Goal: Task Accomplishment & Management: Complete application form

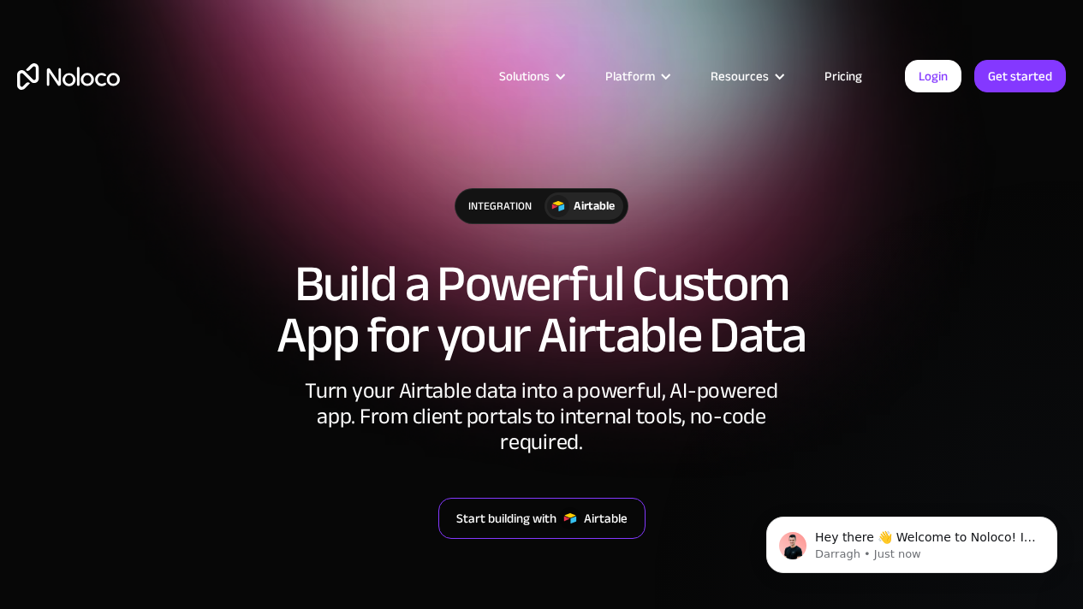
click at [481, 507] on div "Start building with" at bounding box center [506, 518] width 100 height 22
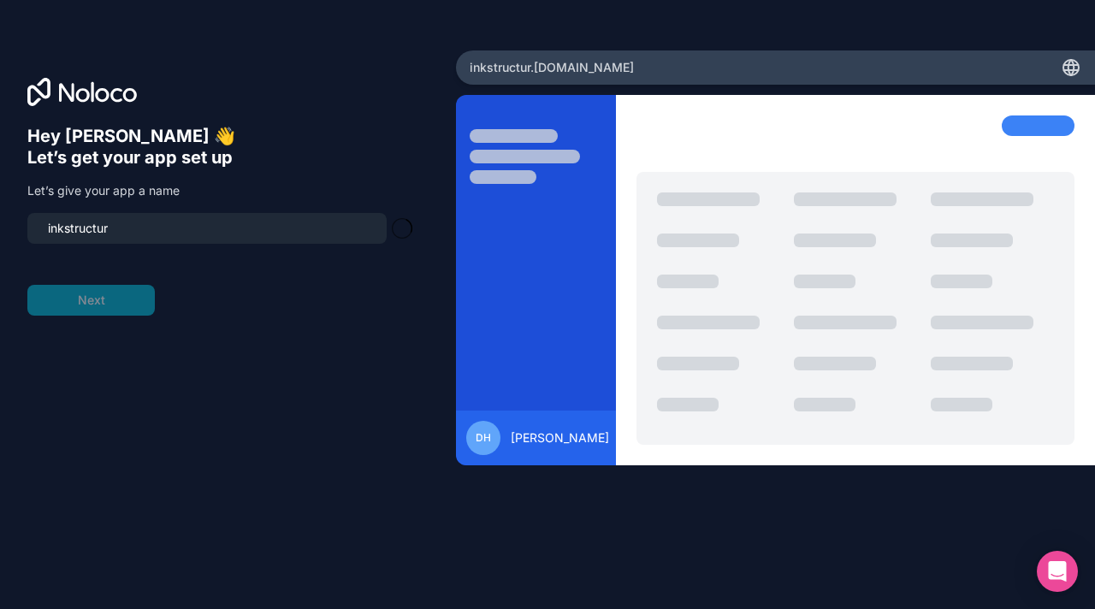
type input "inkstructure"
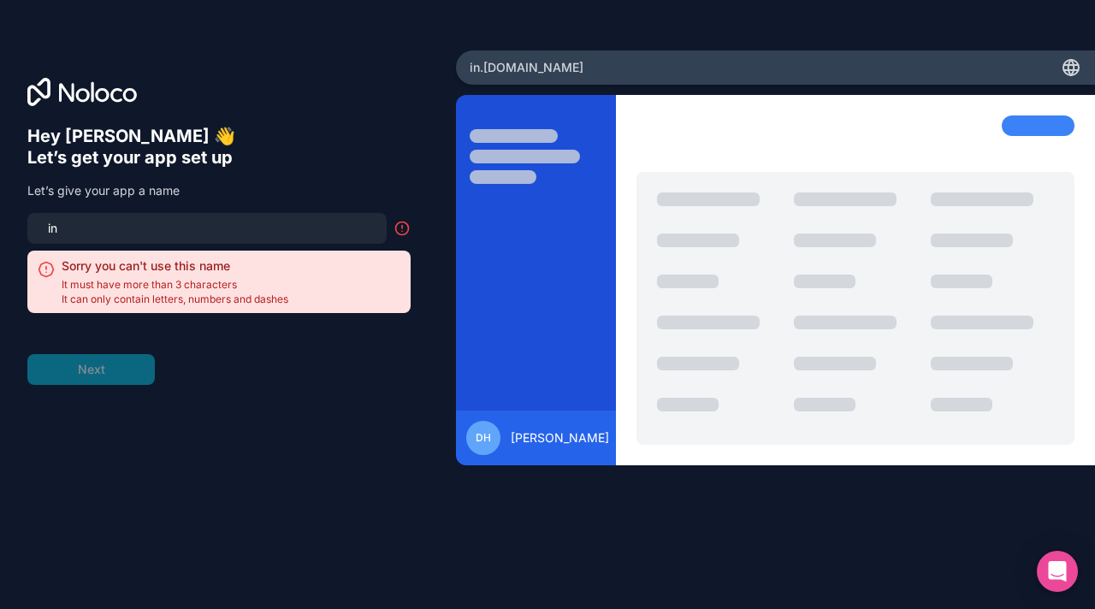
type input "i"
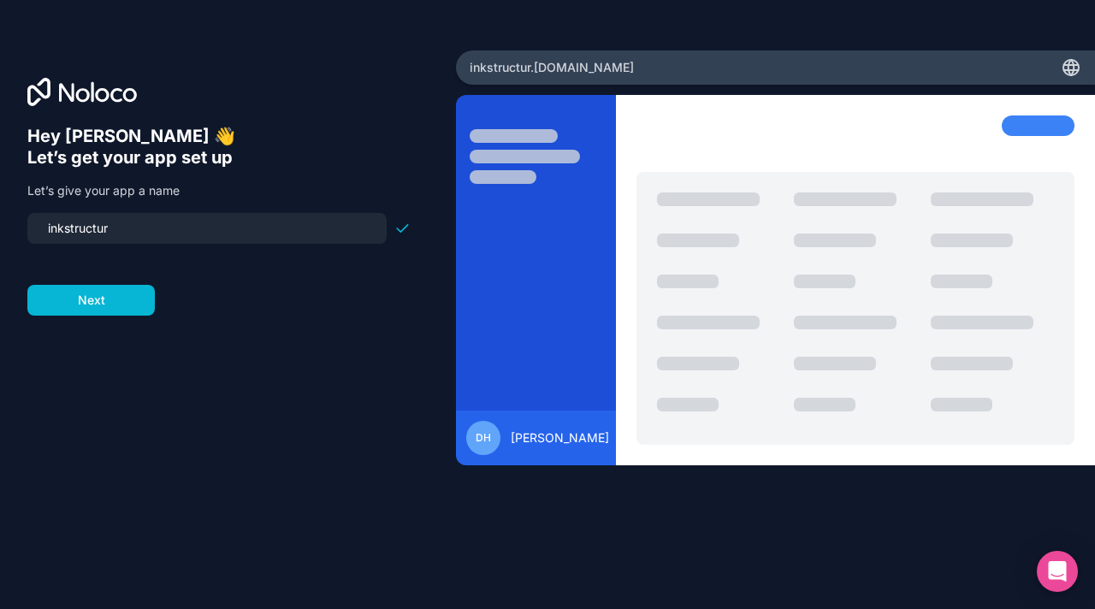
type input "inkstructure"
click button "Next" at bounding box center [91, 300] width 128 height 31
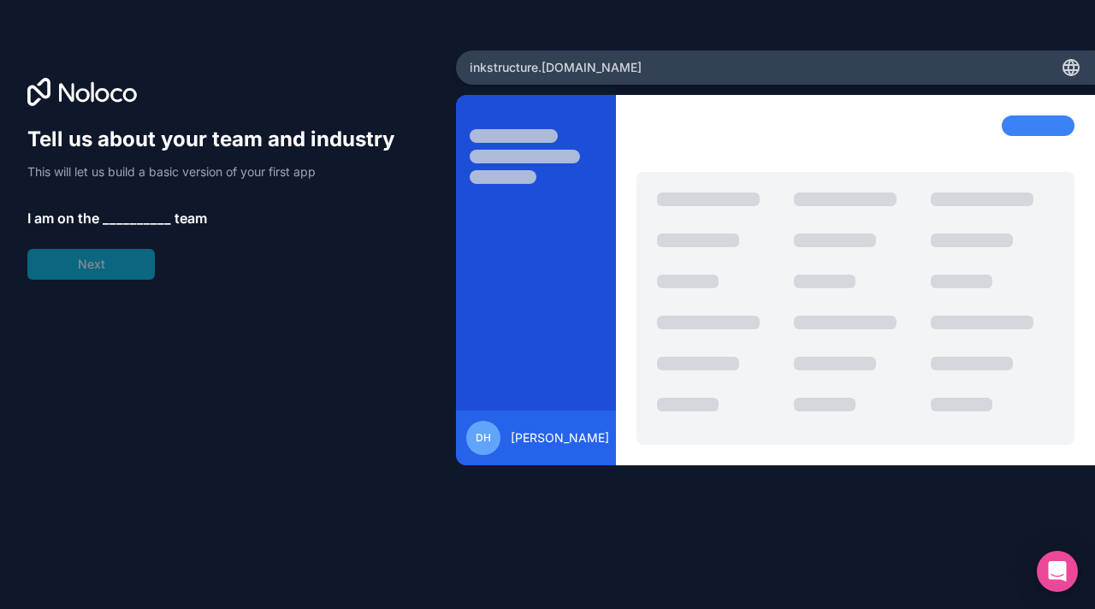
click at [122, 224] on span "__________" at bounding box center [137, 218] width 68 height 21
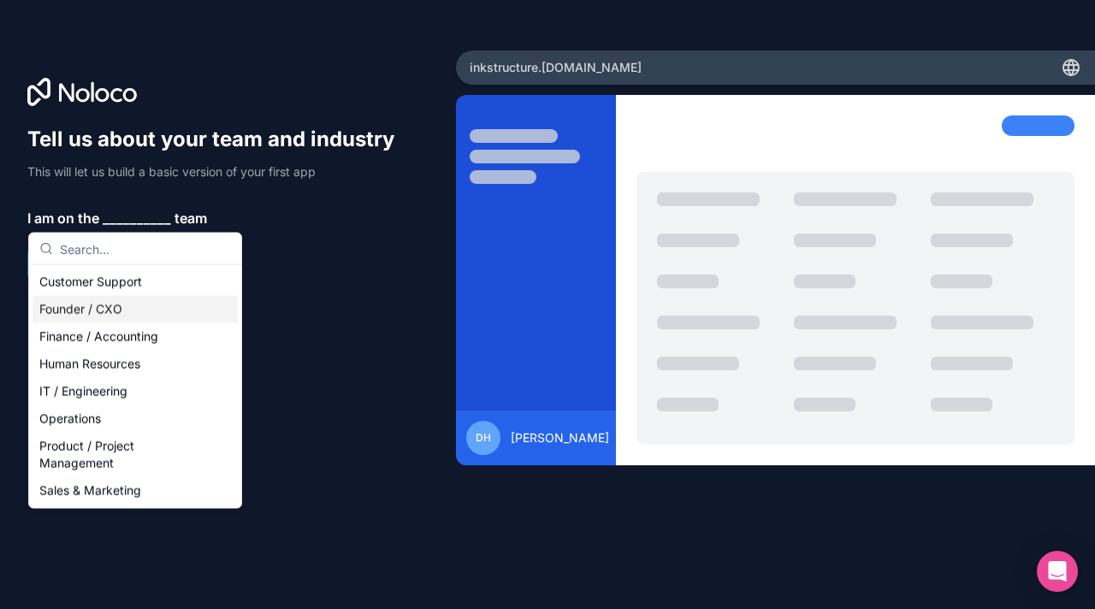
click at [157, 303] on div "Founder / CXO" at bounding box center [135, 309] width 205 height 27
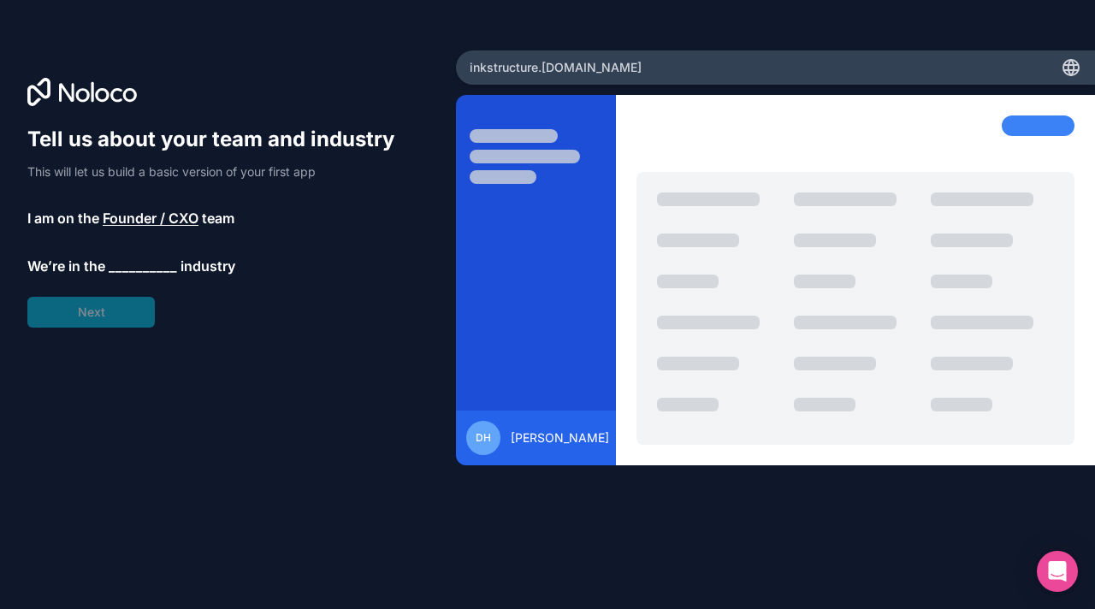
click at [135, 264] on span "__________" at bounding box center [143, 266] width 68 height 21
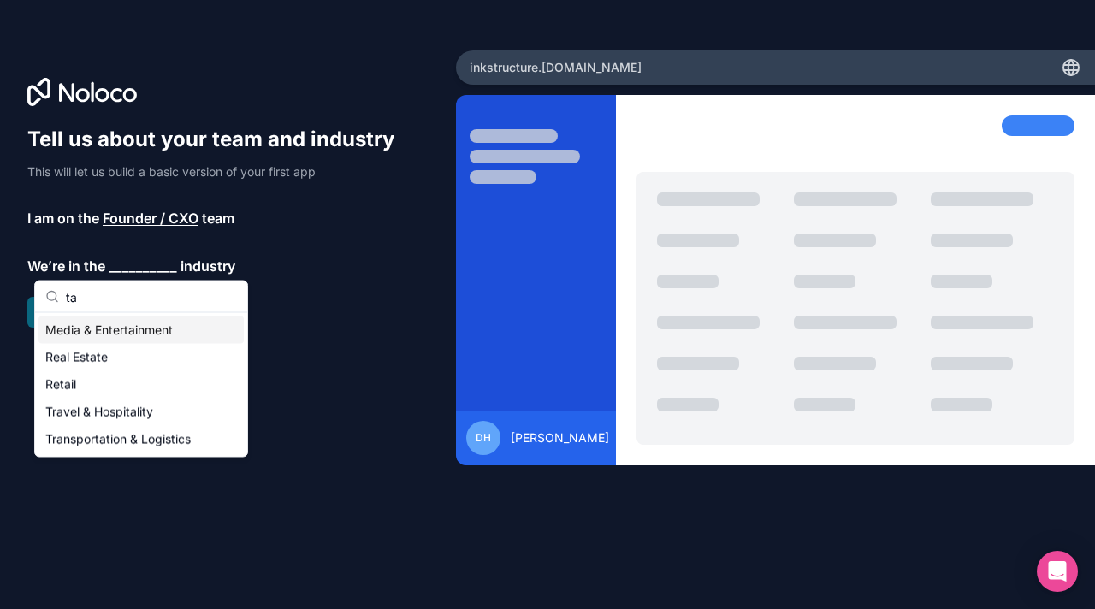
type input "t"
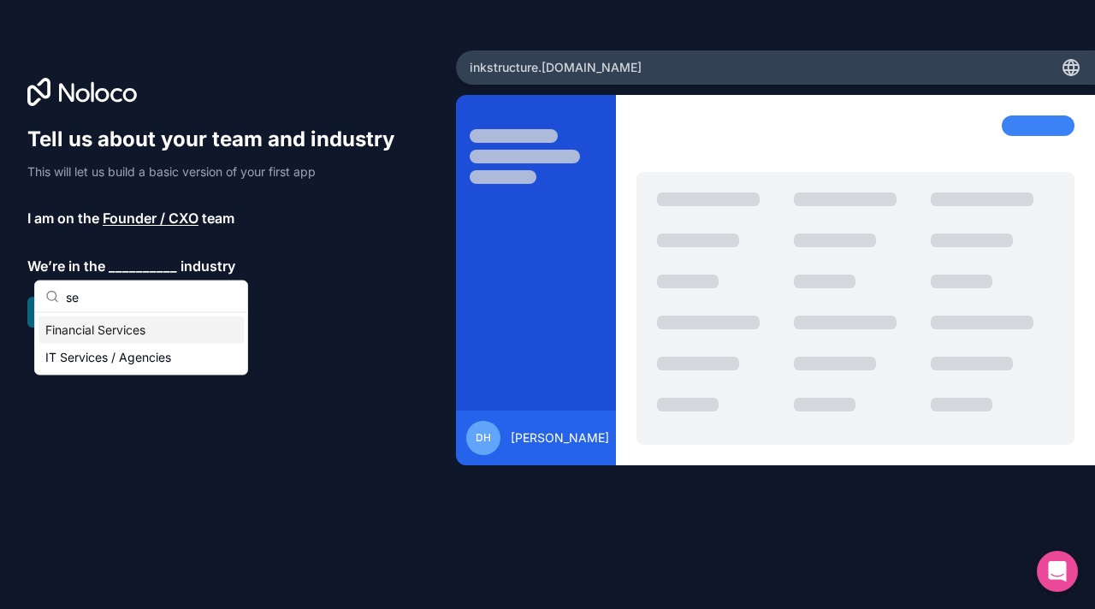
type input "s"
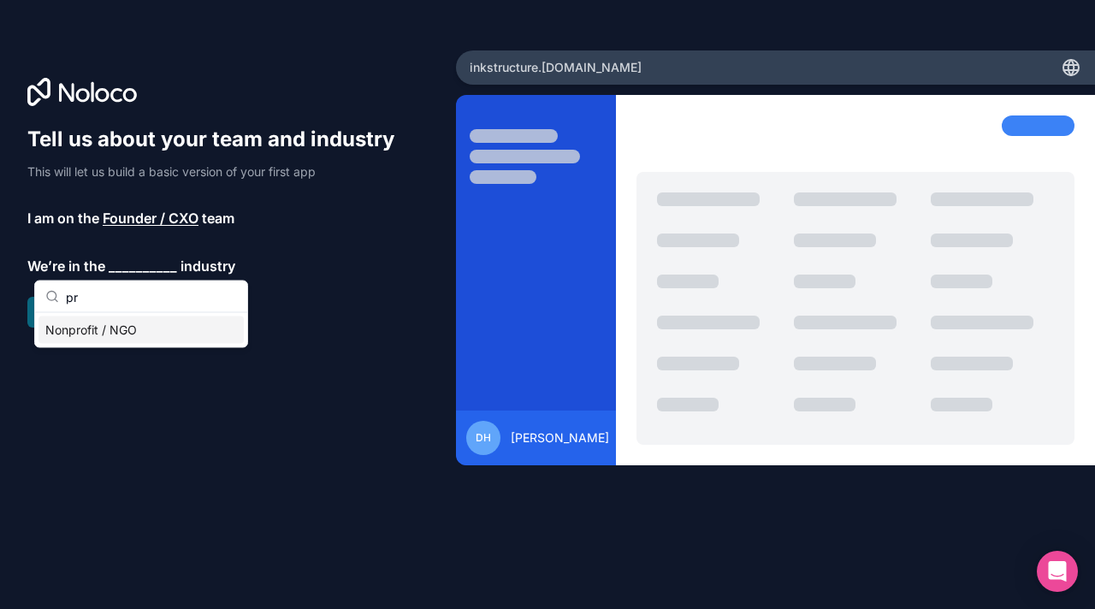
type input "p"
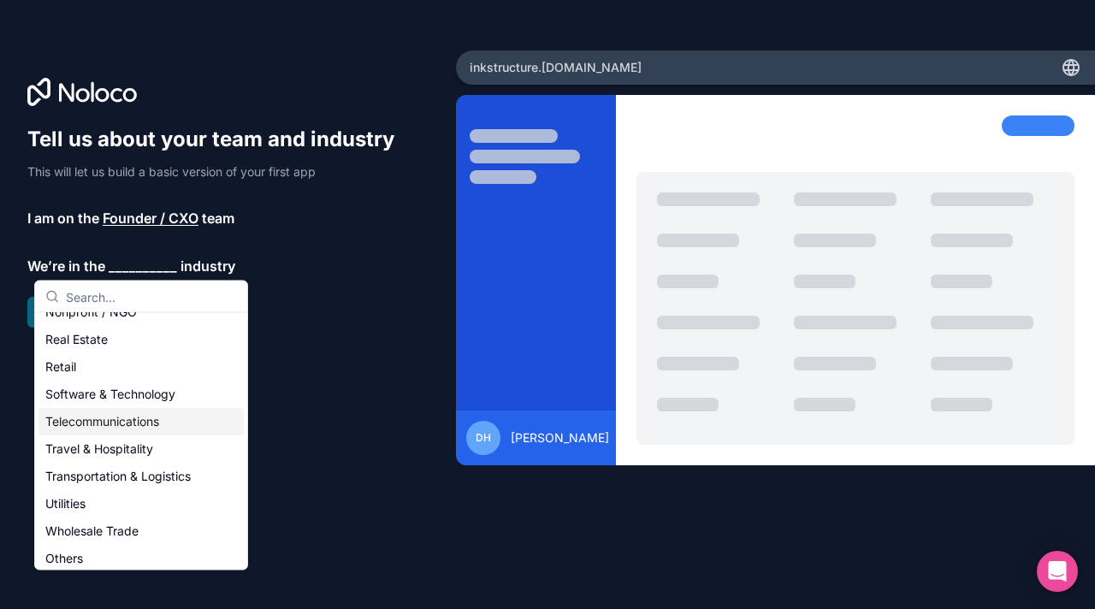
scroll to position [353, 0]
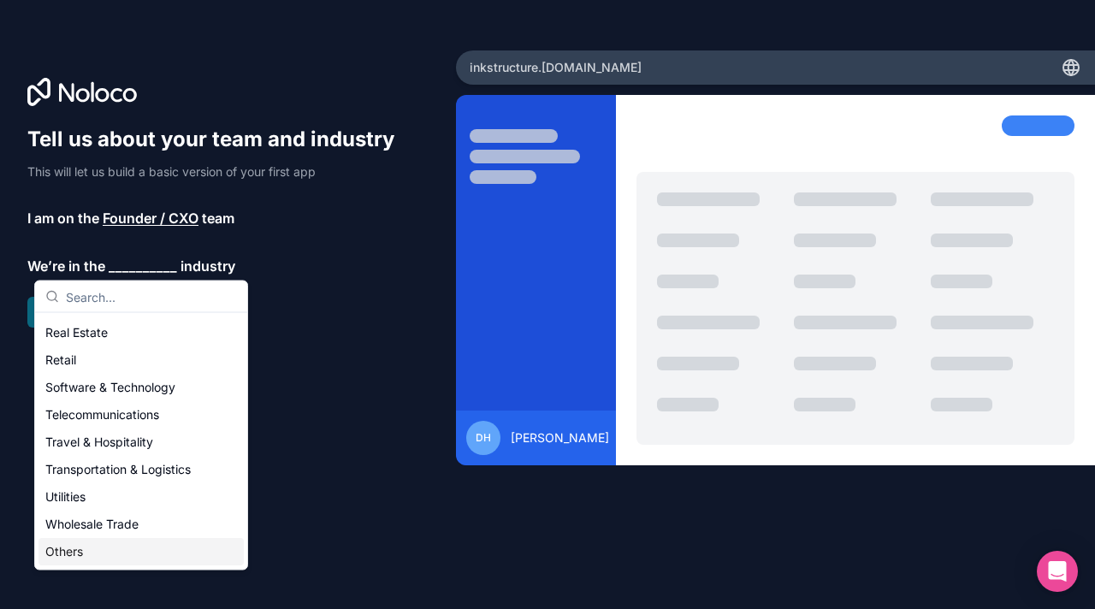
click at [92, 551] on div "Others" at bounding box center [141, 552] width 205 height 27
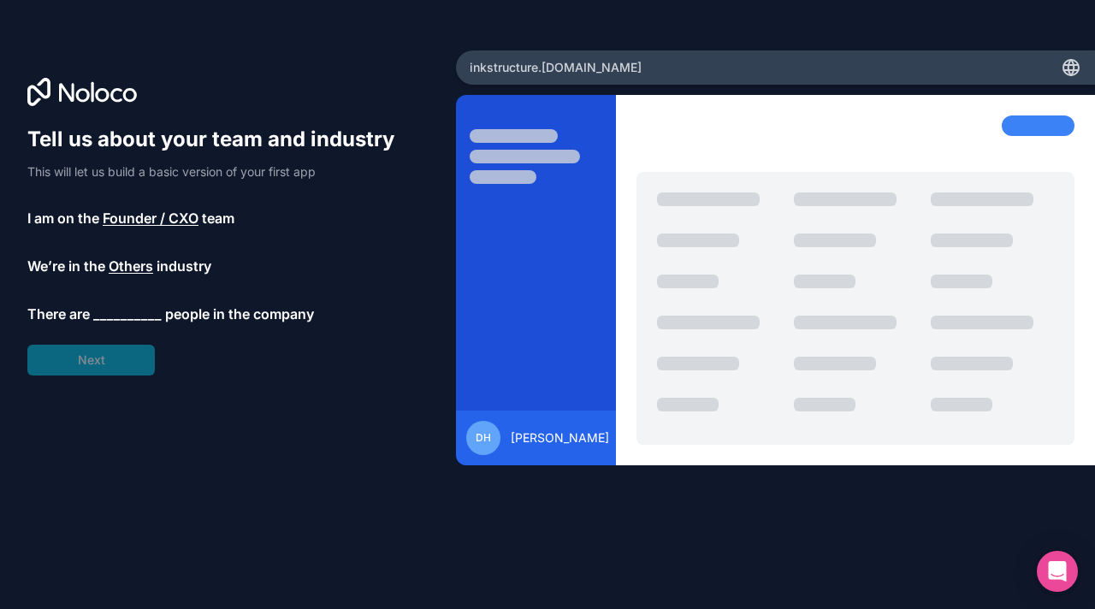
click at [125, 308] on span "__________" at bounding box center [127, 314] width 68 height 21
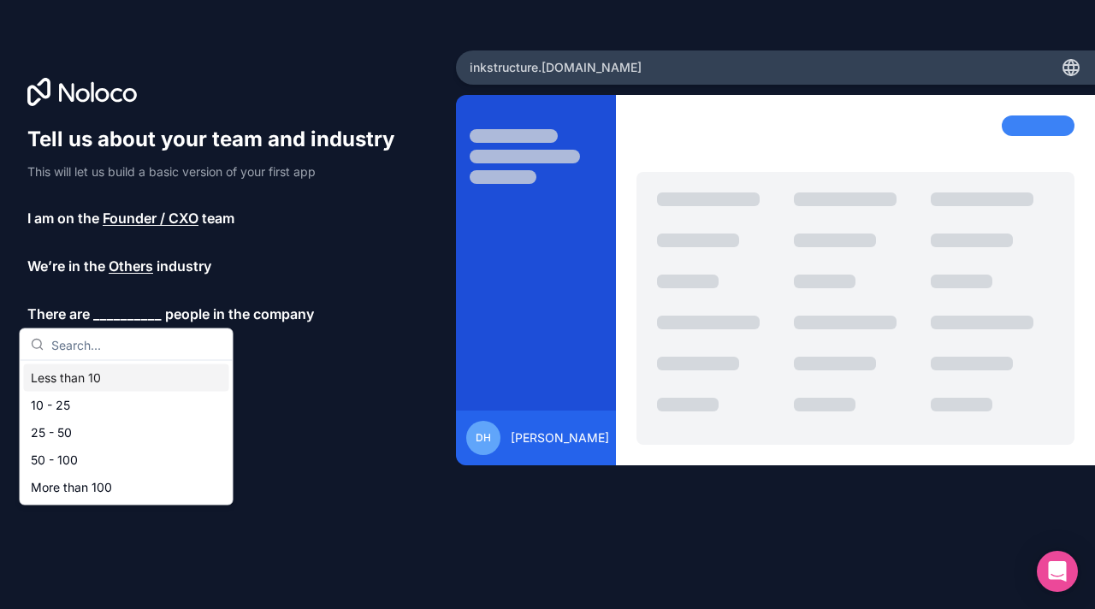
click at [142, 376] on div "Less than 10" at bounding box center [126, 378] width 205 height 27
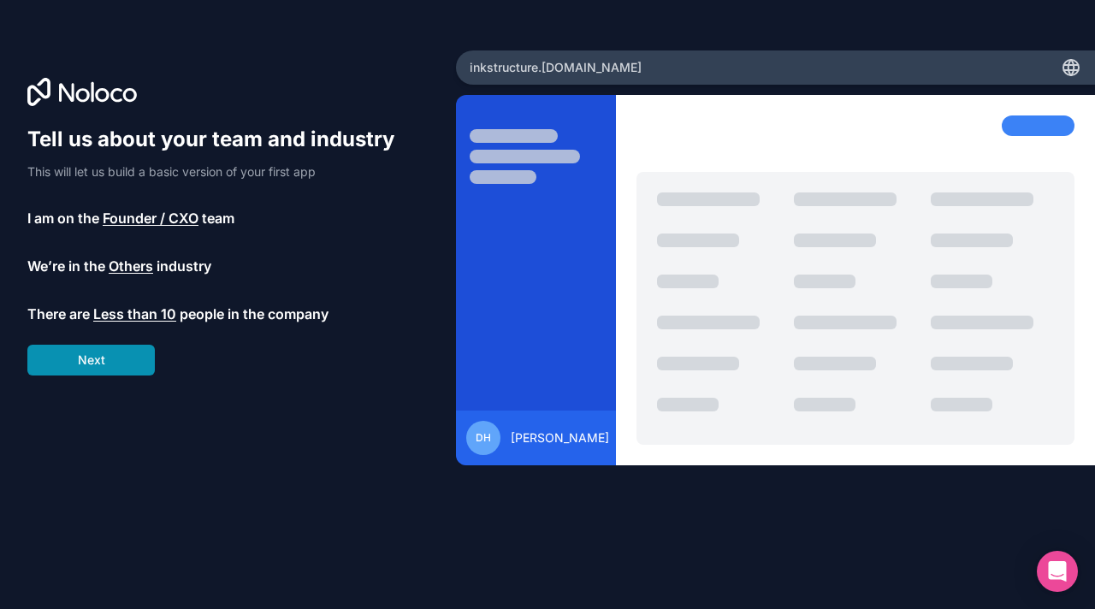
click at [135, 364] on button "Next" at bounding box center [91, 360] width 128 height 31
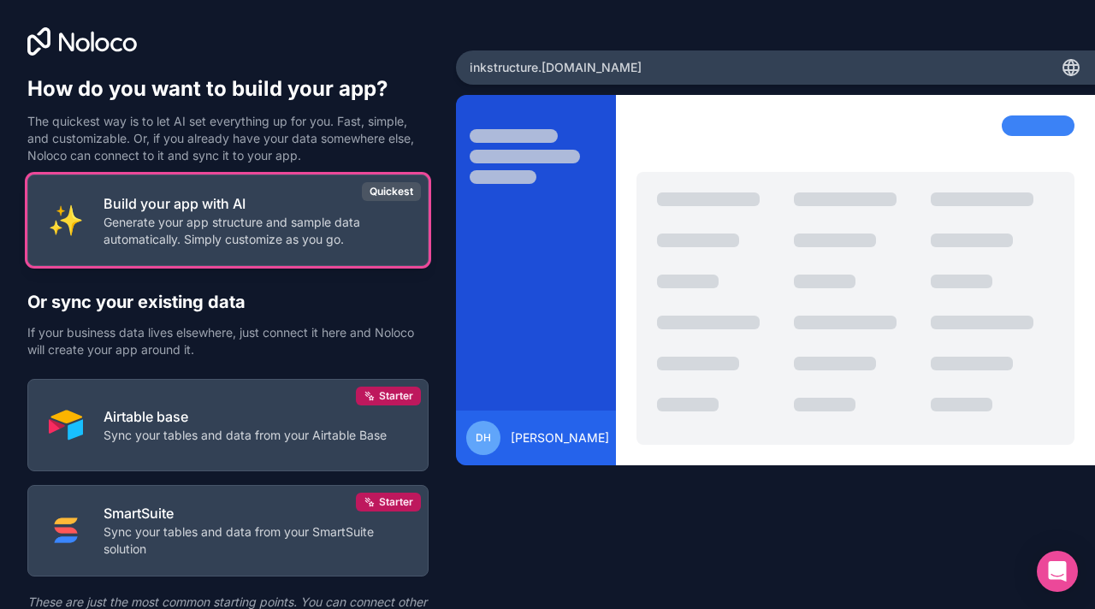
click at [228, 236] on p "Generate your app structure and sample data automatically. Simply customize as …" at bounding box center [256, 231] width 304 height 34
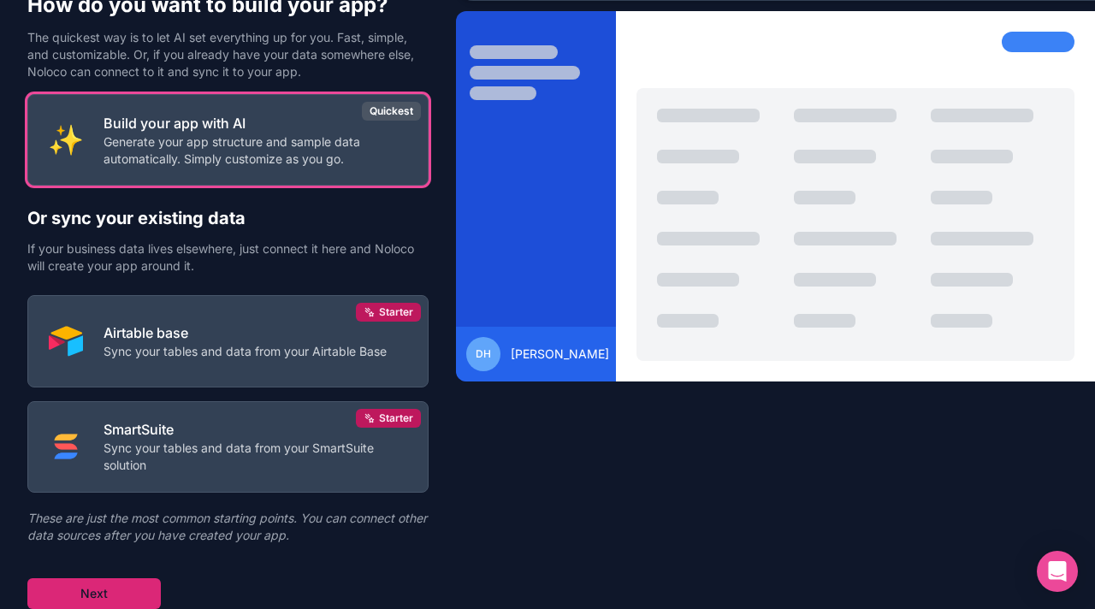
click at [96, 602] on button "Next" at bounding box center [94, 594] width 134 height 31
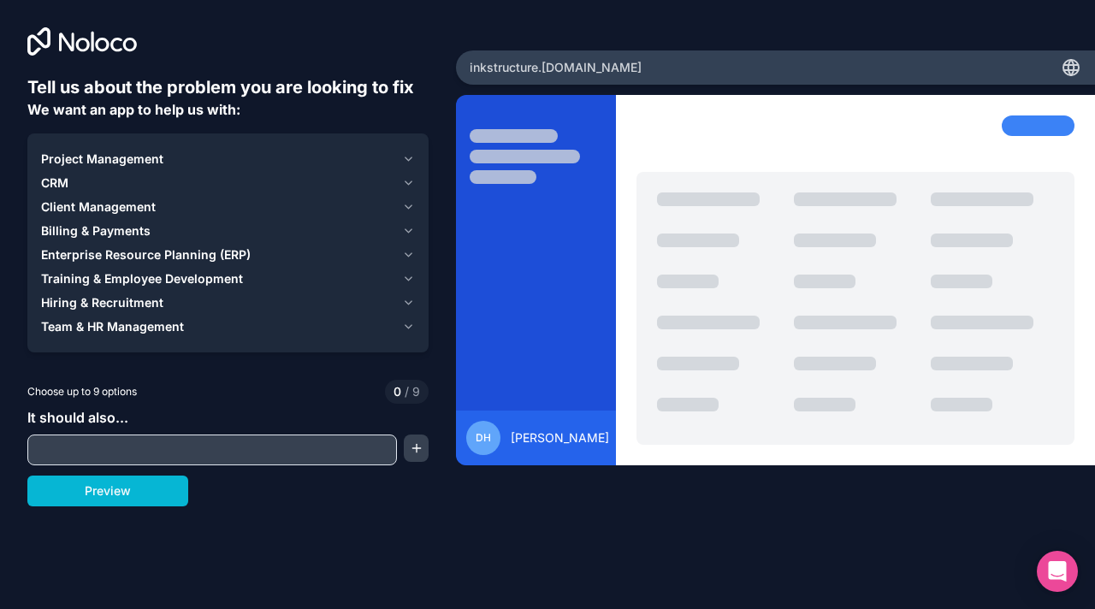
click at [187, 151] on div "Project Management" at bounding box center [218, 159] width 354 height 17
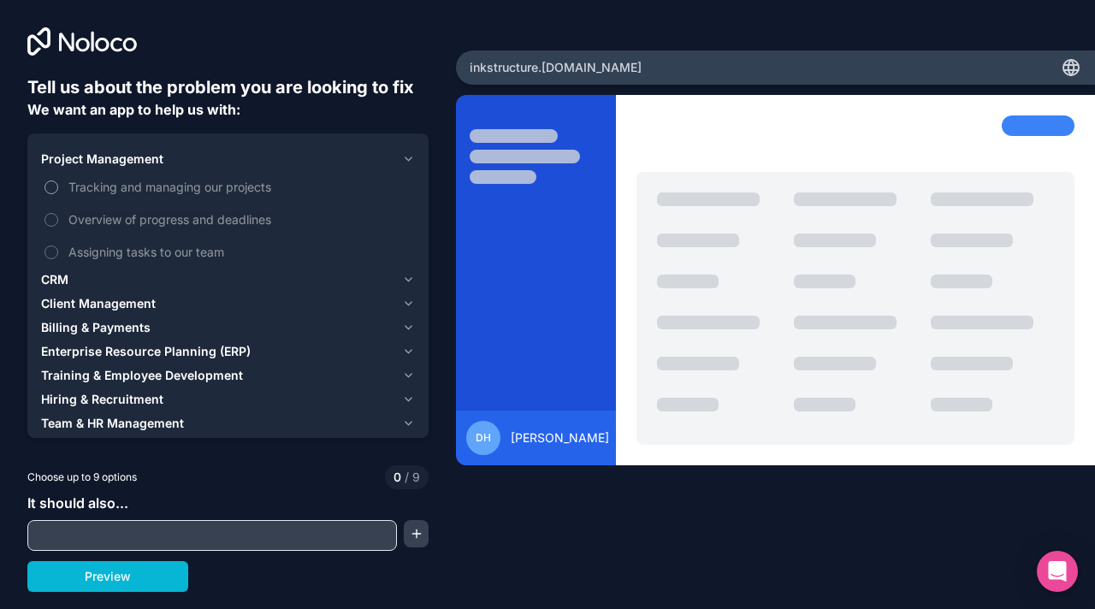
click at [276, 187] on span "Tracking and managing our projects" at bounding box center [239, 187] width 343 height 18
click at [58, 187] on button "Tracking and managing our projects" at bounding box center [52, 188] width 14 height 14
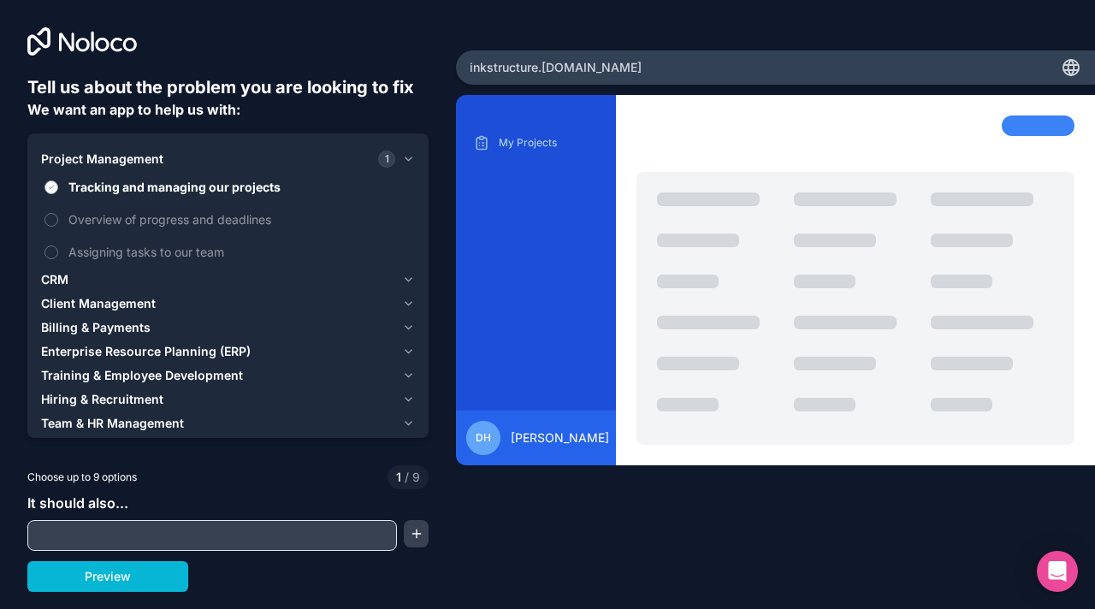
click at [309, 189] on span "Tracking and managing our projects" at bounding box center [239, 187] width 343 height 18
click at [58, 189] on button "Tracking and managing our projects" at bounding box center [52, 188] width 14 height 14
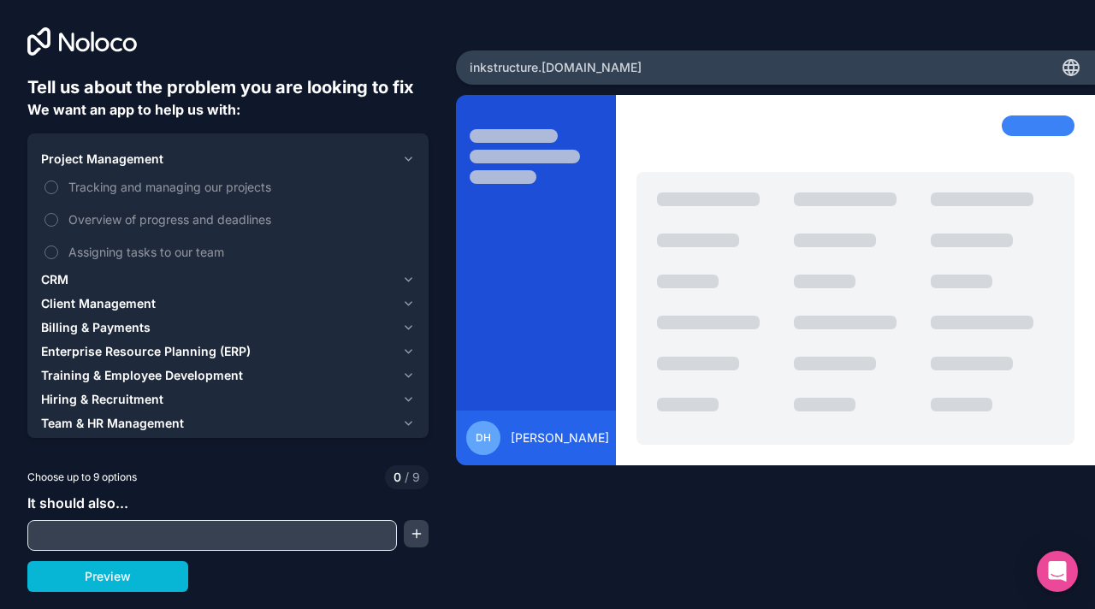
click at [250, 273] on div "CRM" at bounding box center [218, 279] width 354 height 17
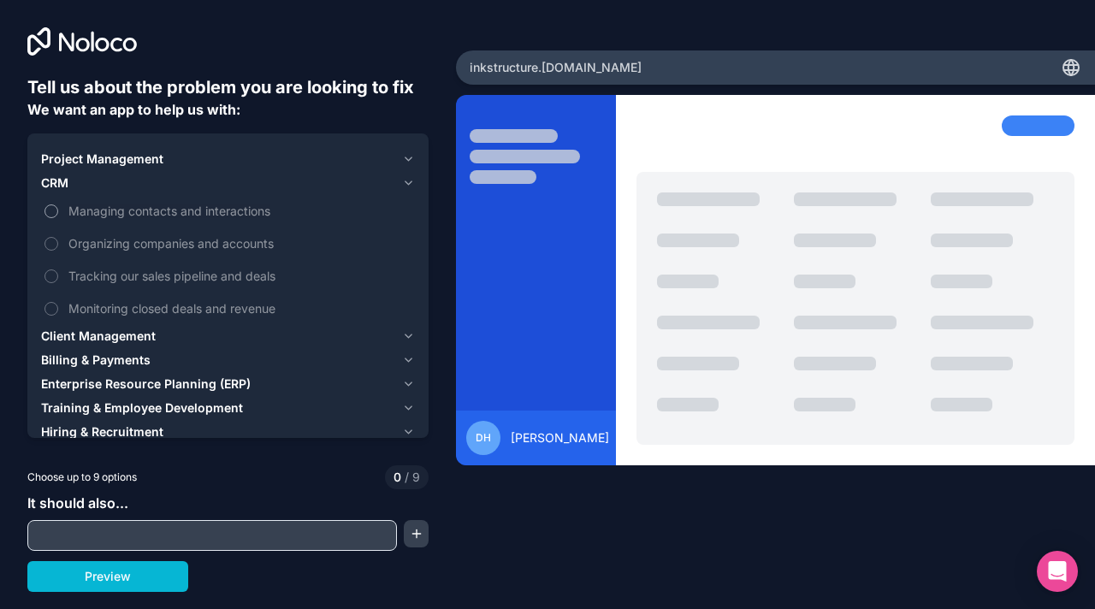
click at [258, 214] on span "Managing contacts and interactions" at bounding box center [239, 211] width 343 height 18
click at [58, 214] on button "Managing contacts and interactions" at bounding box center [52, 212] width 14 height 14
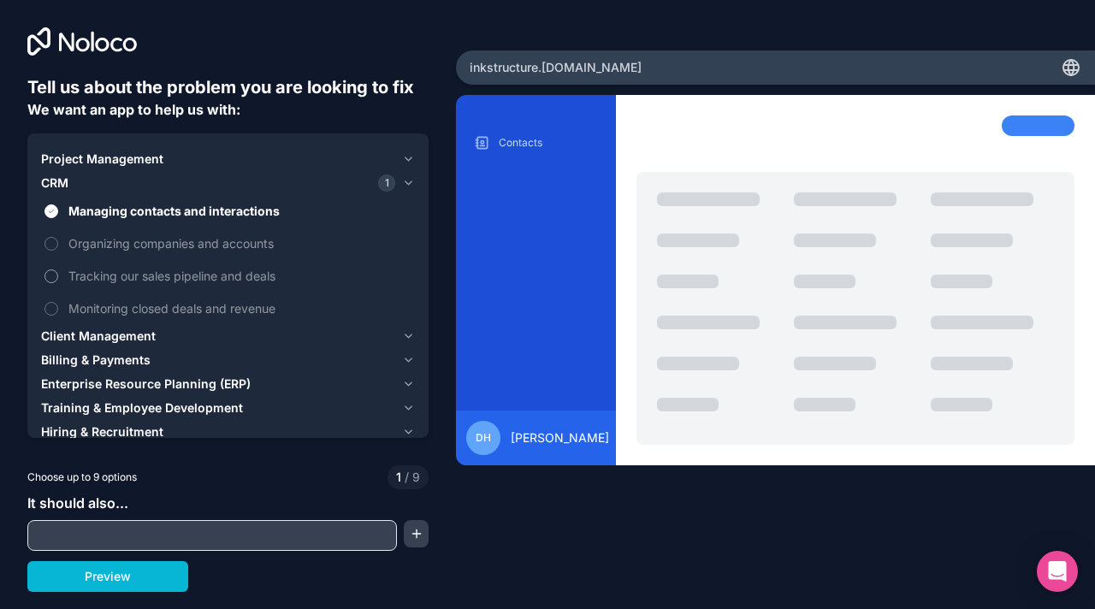
click at [236, 282] on span "Tracking our sales pipeline and deals" at bounding box center [239, 276] width 343 height 18
click at [58, 282] on button "Tracking our sales pipeline and deals" at bounding box center [52, 277] width 14 height 14
click at [229, 307] on span "Monitoring closed deals and revenue" at bounding box center [239, 309] width 343 height 18
click at [58, 307] on button "Monitoring closed deals and revenue" at bounding box center [52, 309] width 14 height 14
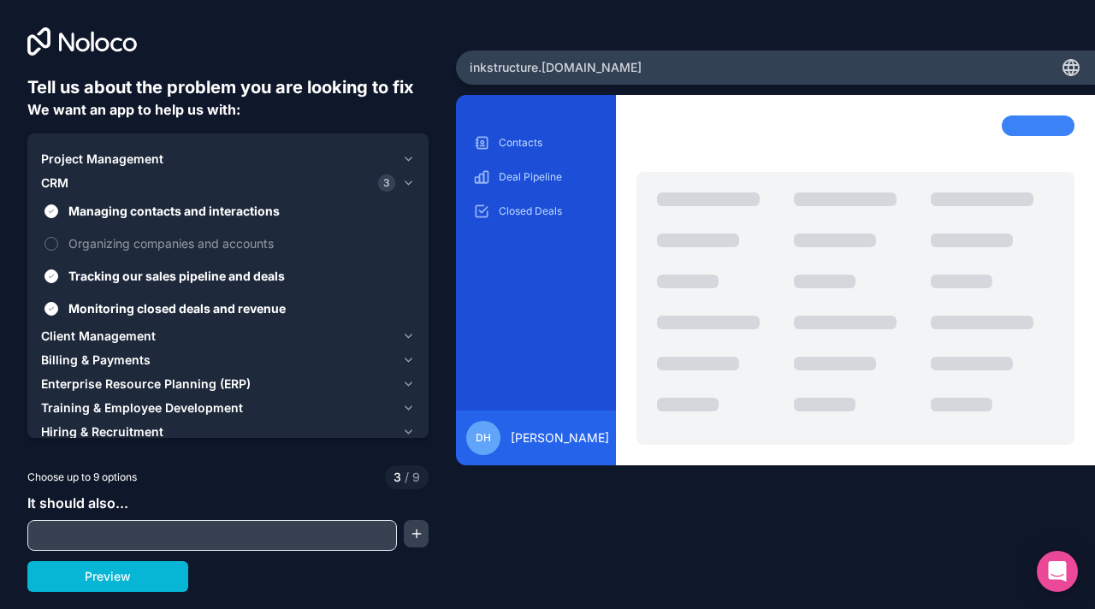
click at [219, 330] on div "Client Management" at bounding box center [218, 336] width 354 height 17
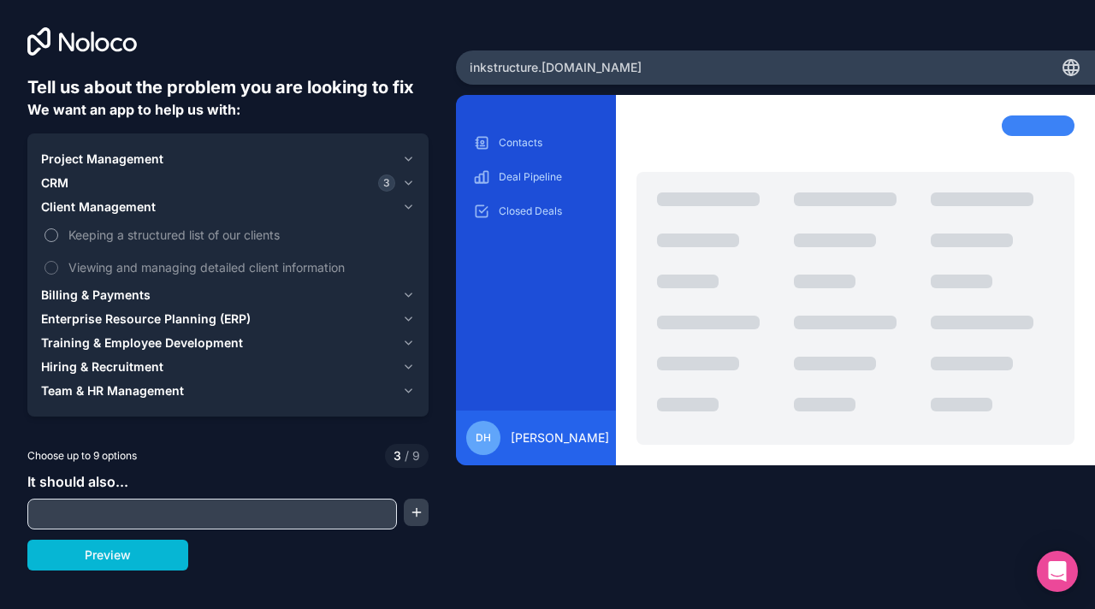
click at [236, 242] on span "Keeping a structured list of our clients" at bounding box center [239, 235] width 343 height 18
click at [58, 242] on button "Keeping a structured list of our clients" at bounding box center [52, 235] width 14 height 14
click at [236, 273] on span "Viewing and managing detailed client information" at bounding box center [239, 267] width 343 height 18
click at [58, 273] on button "Viewing and managing detailed client information" at bounding box center [52, 268] width 14 height 14
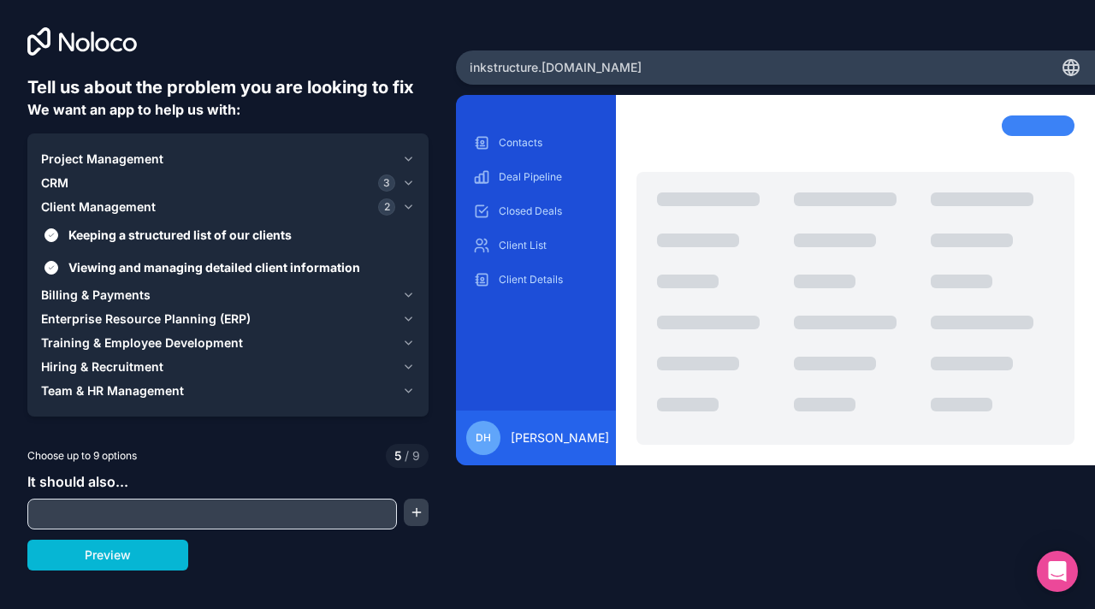
click at [229, 292] on div "Billing & Payments" at bounding box center [218, 295] width 354 height 17
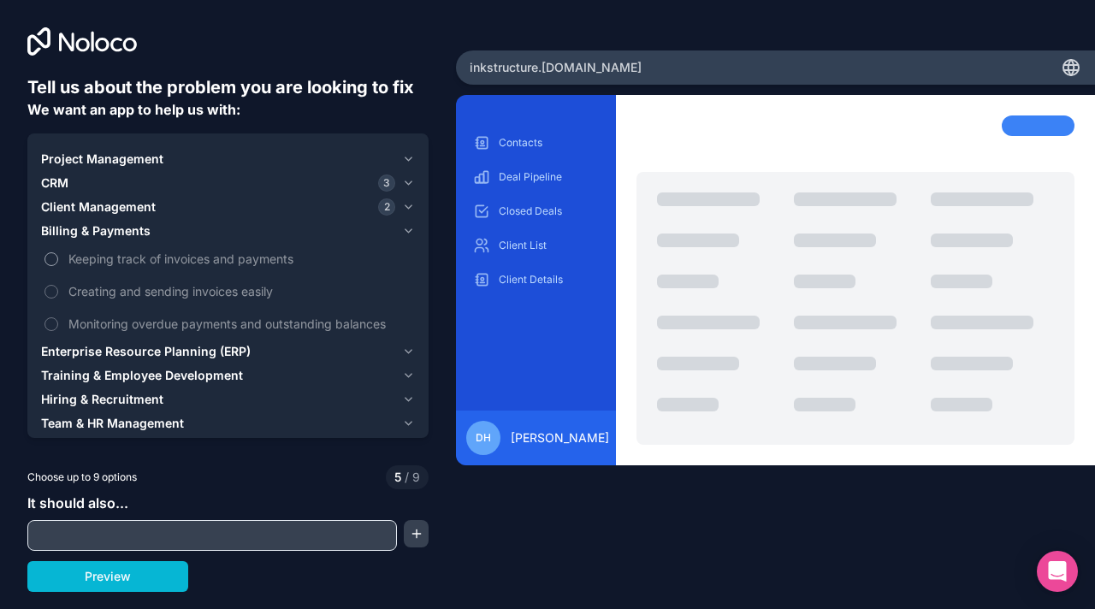
click at [222, 258] on span "Keeping track of invoices and payments" at bounding box center [239, 259] width 343 height 18
click at [58, 258] on button "Keeping track of invoices and payments" at bounding box center [52, 259] width 14 height 14
click at [202, 324] on span "Monitoring overdue payments and outstanding balances" at bounding box center [239, 324] width 343 height 18
click at [58, 324] on button "Monitoring overdue payments and outstanding balances" at bounding box center [52, 325] width 14 height 14
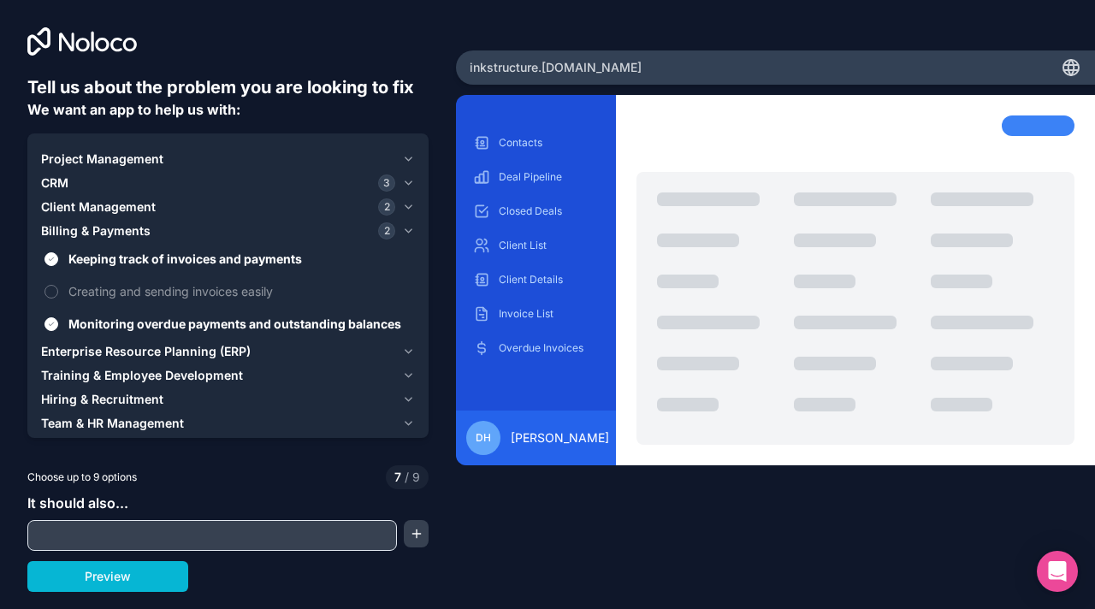
click at [172, 353] on span "Enterprise Resource Planning (ERP)" at bounding box center [146, 351] width 210 height 17
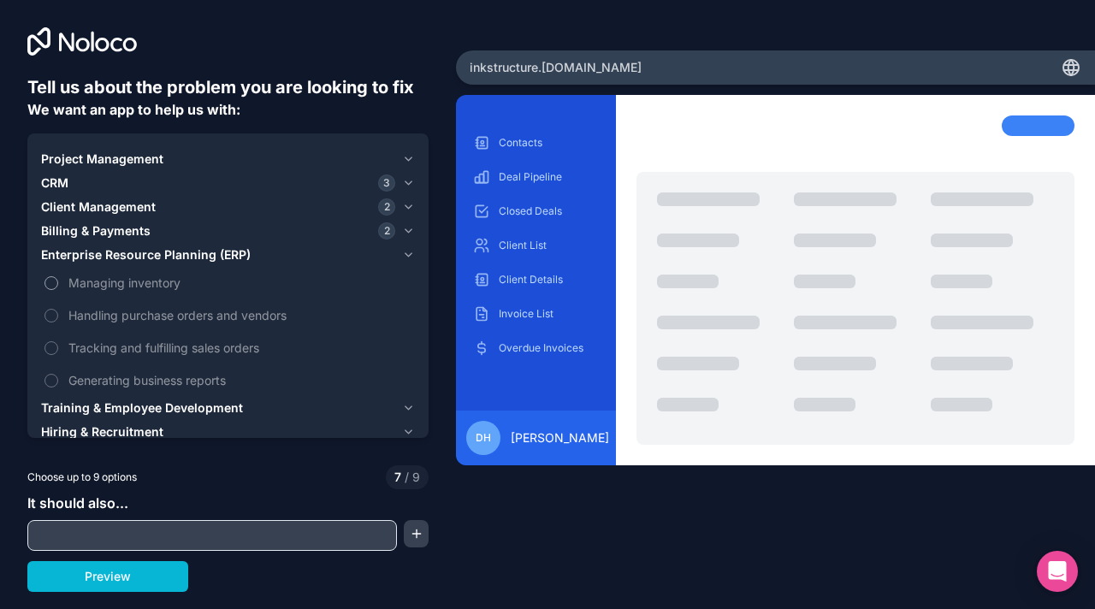
click at [161, 286] on span "Managing inventory" at bounding box center [239, 283] width 343 height 18
click at [58, 286] on button "Managing inventory" at bounding box center [52, 283] width 14 height 14
click at [157, 385] on span "Generating business reports" at bounding box center [239, 380] width 343 height 18
click at [58, 385] on button "Generating business reports" at bounding box center [52, 381] width 14 height 14
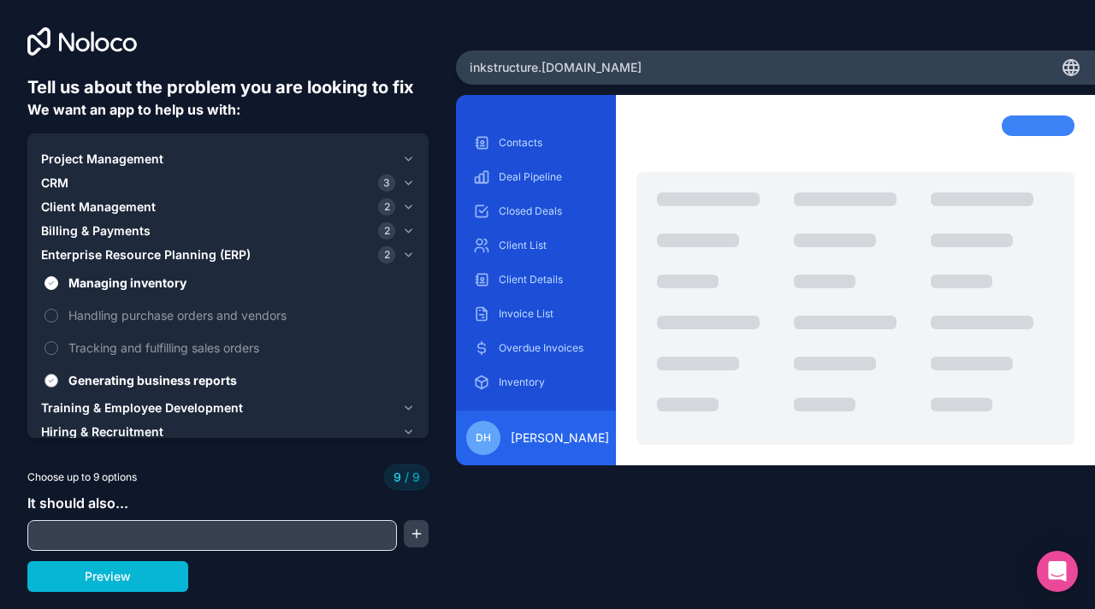
click at [157, 375] on span "Generating business reports" at bounding box center [239, 380] width 343 height 18
click at [58, 375] on button "Generating business reports" at bounding box center [52, 381] width 14 height 14
click at [155, 405] on span "Training & Employee Development" at bounding box center [142, 408] width 202 height 17
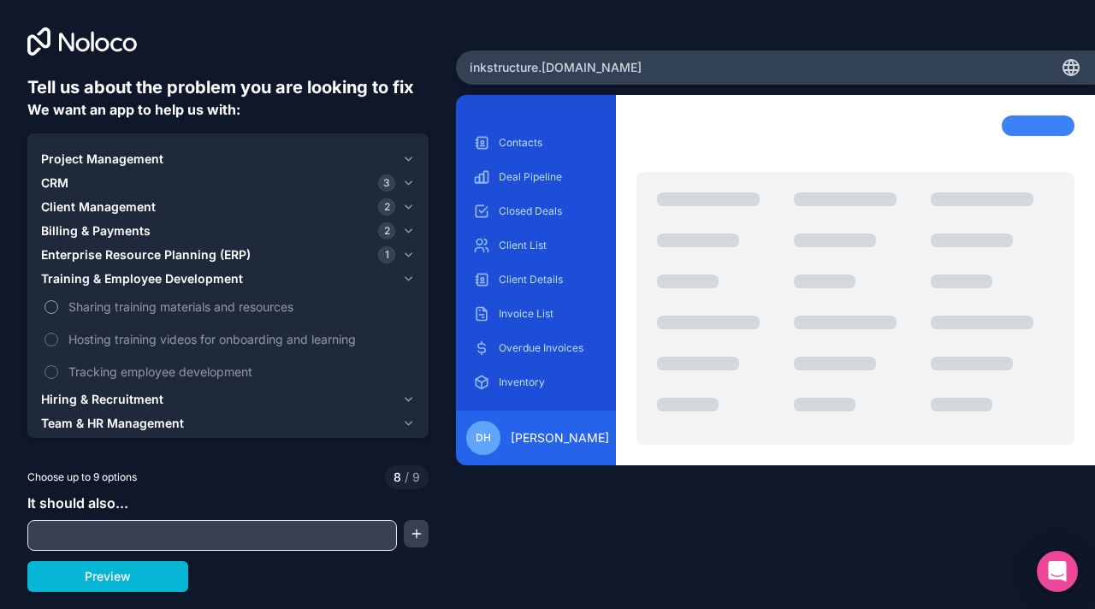
click at [185, 306] on span "Sharing training materials and resources" at bounding box center [239, 307] width 343 height 18
click at [58, 306] on button "Sharing training materials and resources" at bounding box center [52, 307] width 14 height 14
click at [148, 395] on span "Hiring & Recruitment" at bounding box center [102, 399] width 122 height 17
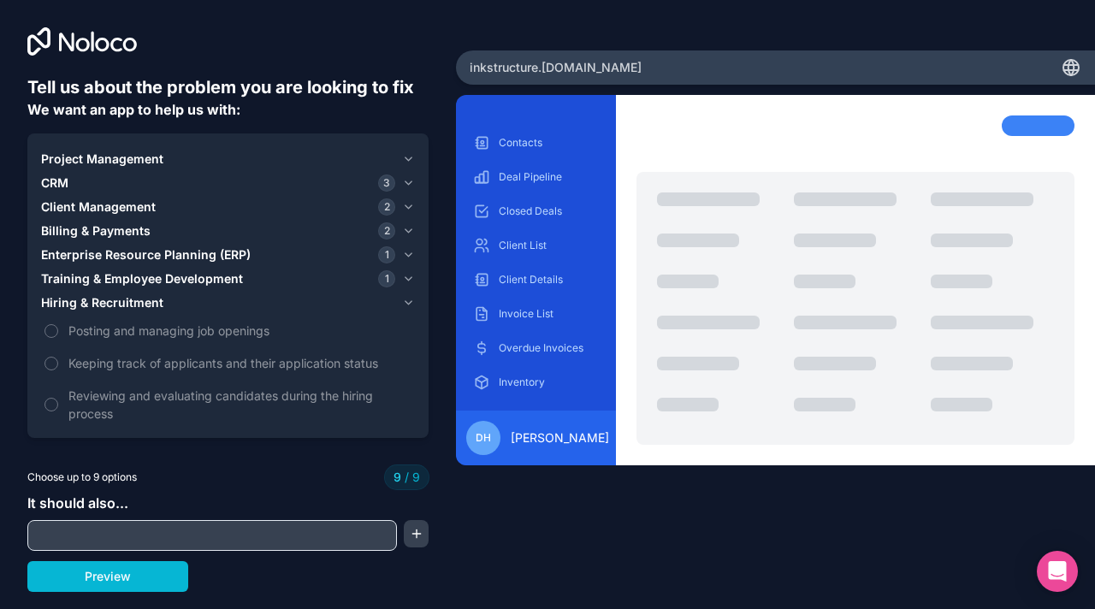
click at [191, 299] on div "Hiring & Recruitment" at bounding box center [218, 302] width 354 height 17
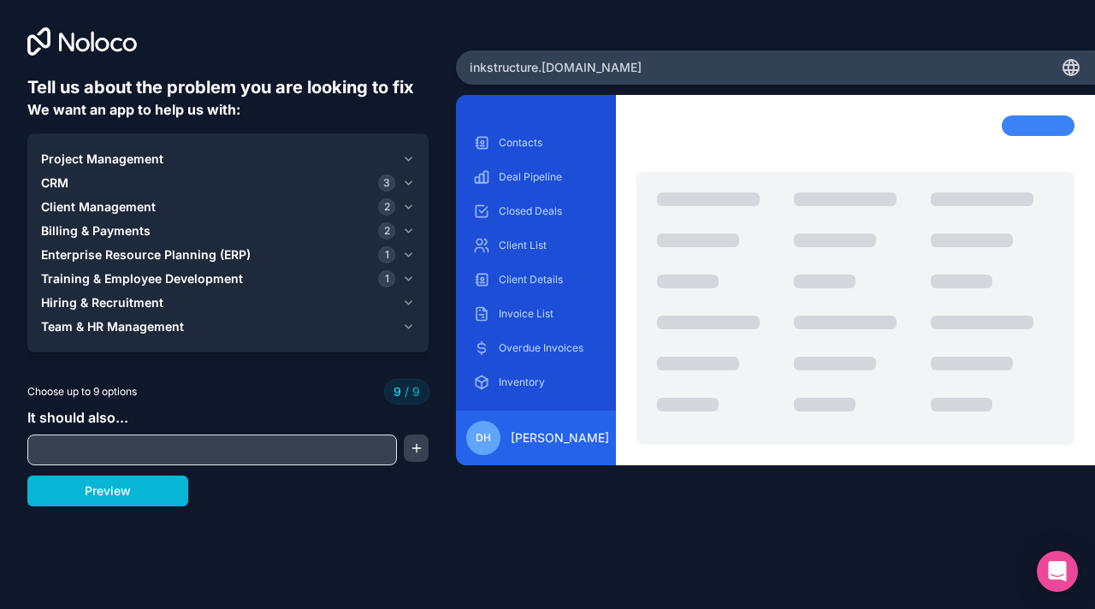
click at [181, 327] on span "Team & HR Management" at bounding box center [112, 326] width 143 height 17
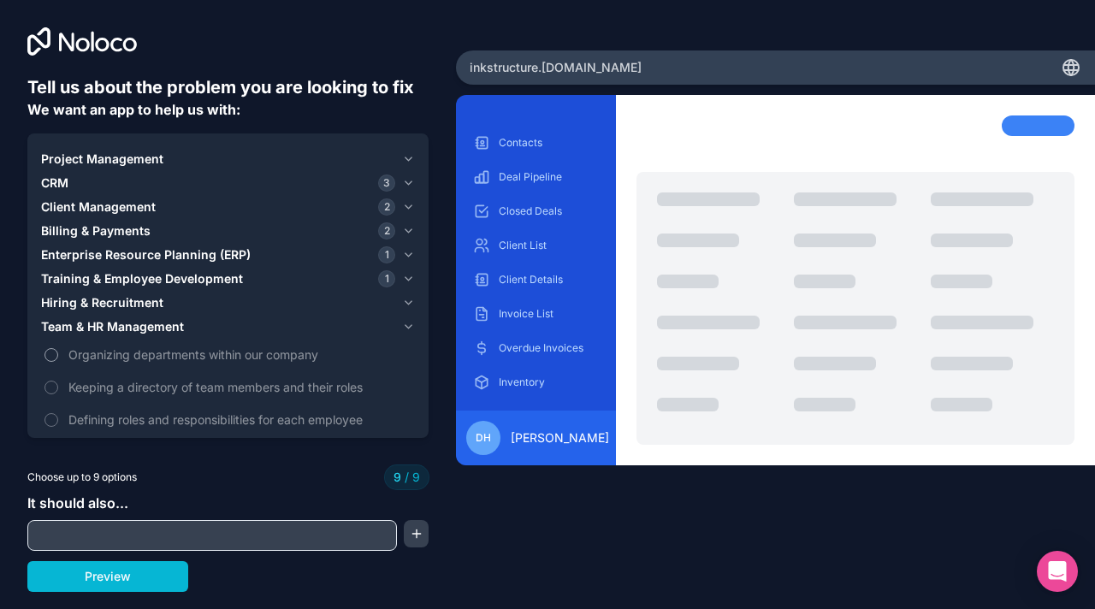
click at [217, 346] on span "Organizing departments within our company" at bounding box center [239, 355] width 343 height 18
click at [205, 350] on span "Organizing departments within our company" at bounding box center [239, 355] width 343 height 18
click at [155, 337] on button "Team & HR Management" at bounding box center [228, 327] width 374 height 24
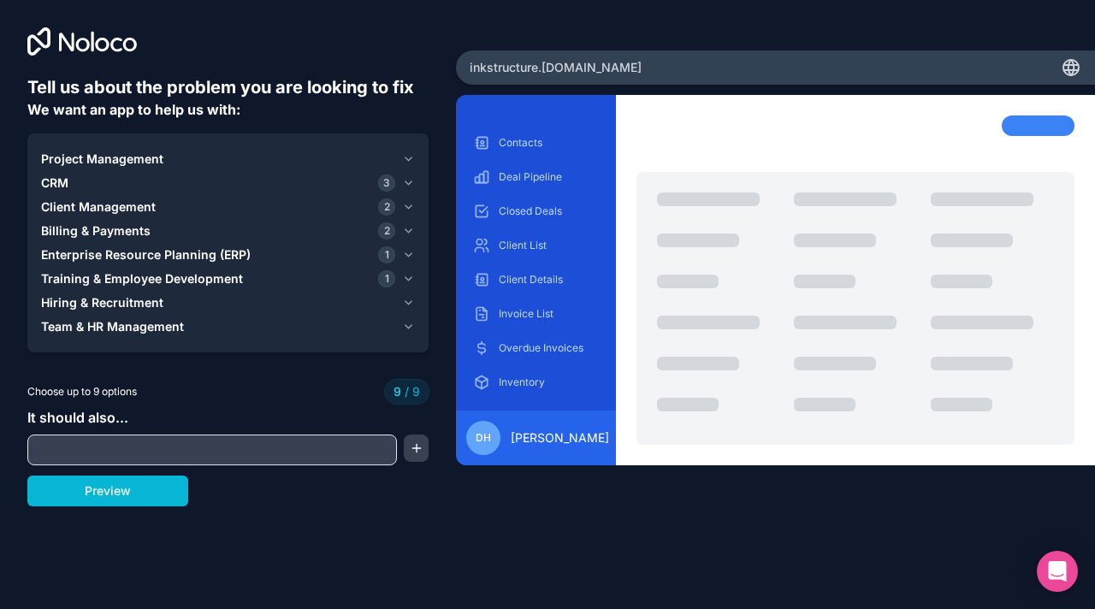
click at [155, 327] on span "Team & HR Management" at bounding box center [112, 326] width 143 height 17
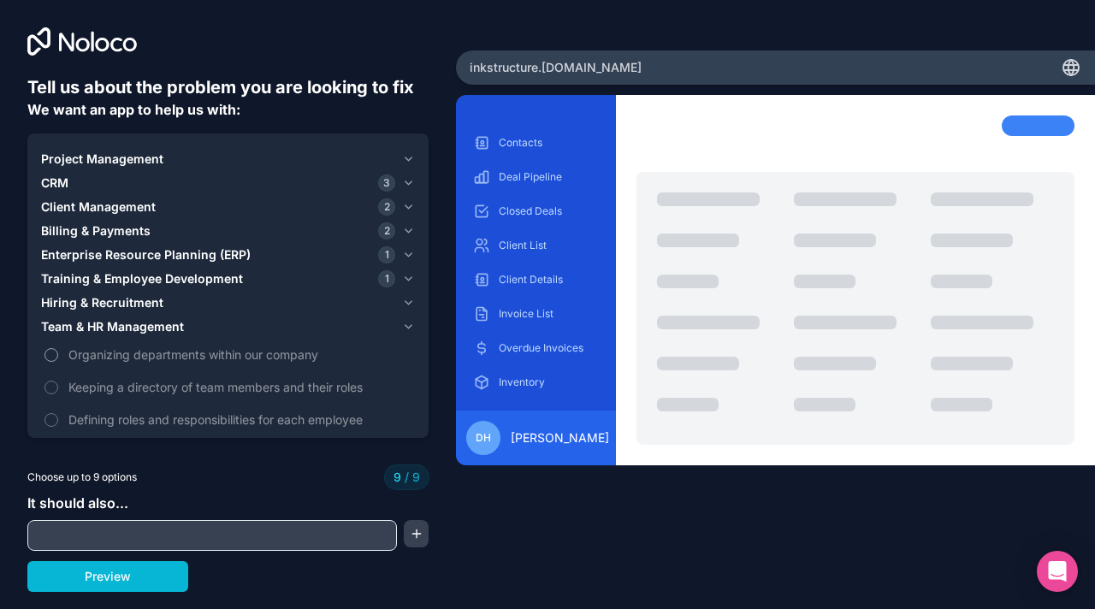
click at [146, 341] on label "Organizing departments within our company" at bounding box center [228, 355] width 374 height 32
click at [163, 299] on div "Hiring & Recruitment" at bounding box center [218, 302] width 354 height 17
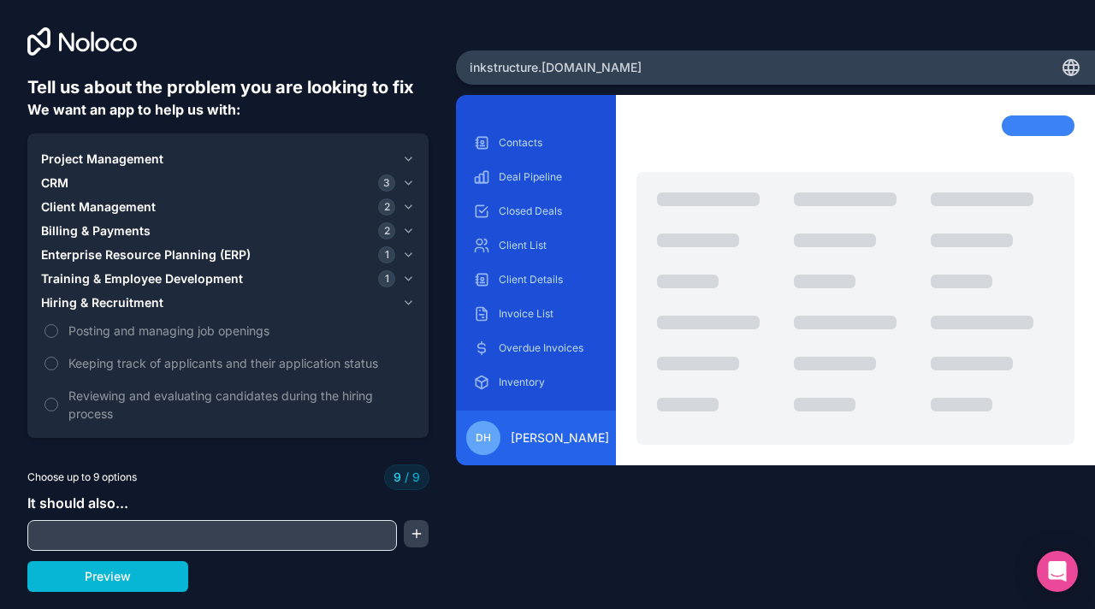
click at [177, 275] on span "Training & Employee Development" at bounding box center [142, 278] width 202 height 17
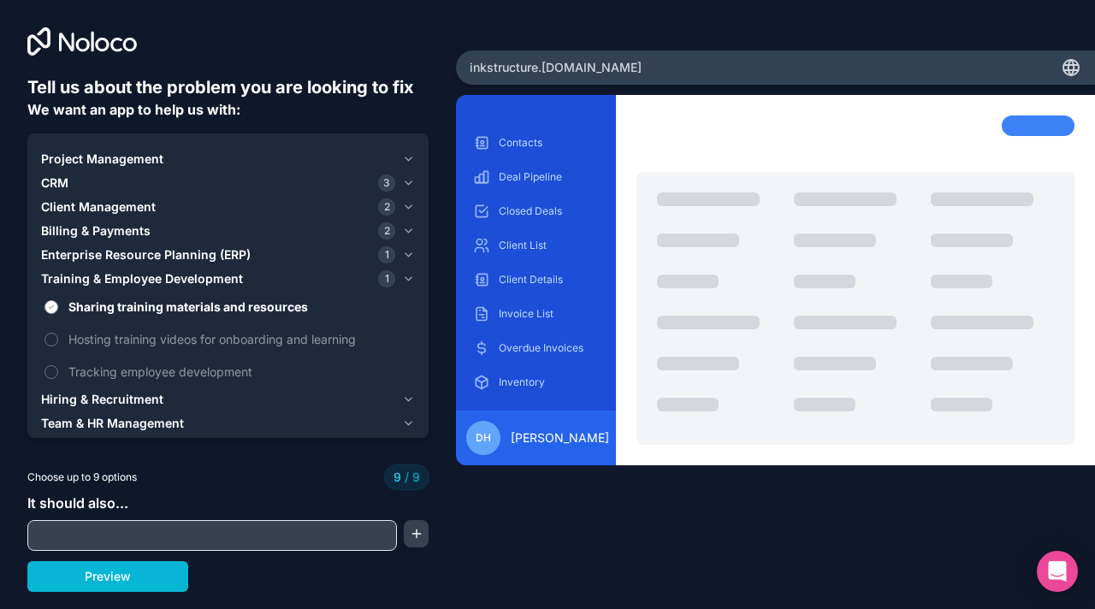
click at [163, 300] on span "Sharing training materials and resources" at bounding box center [239, 307] width 343 height 18
click at [58, 300] on button "Sharing training materials and resources" at bounding box center [52, 307] width 14 height 14
click at [193, 251] on span "Enterprise Resource Planning (ERP)" at bounding box center [146, 254] width 210 height 17
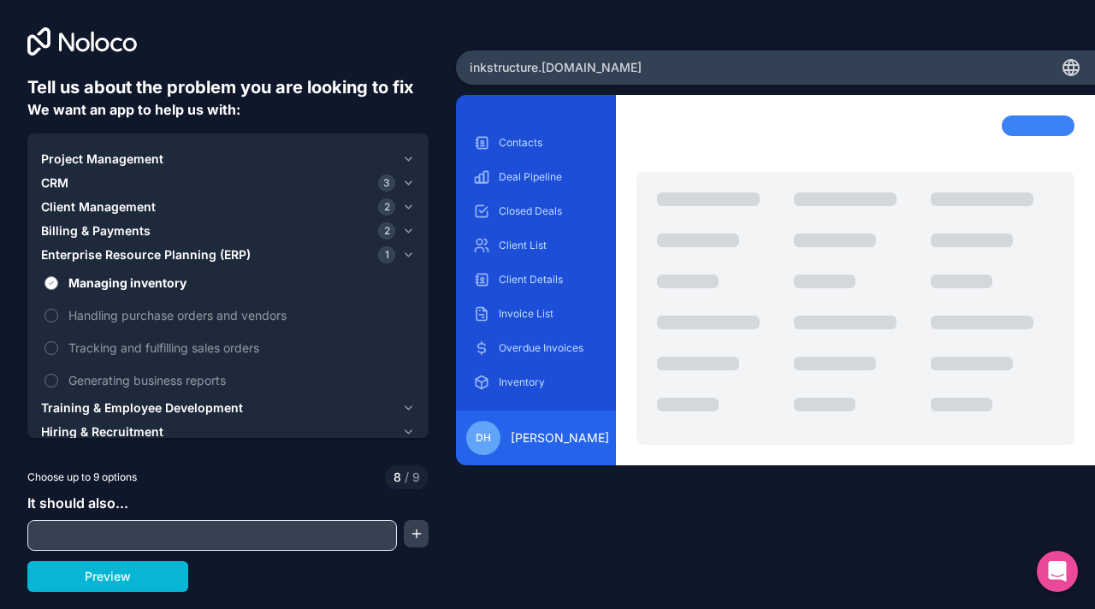
click at [173, 285] on span "Managing inventory" at bounding box center [239, 283] width 343 height 18
click at [58, 285] on button "Managing inventory" at bounding box center [52, 283] width 14 height 14
click at [189, 225] on div "Billing & Payments 2" at bounding box center [218, 231] width 354 height 17
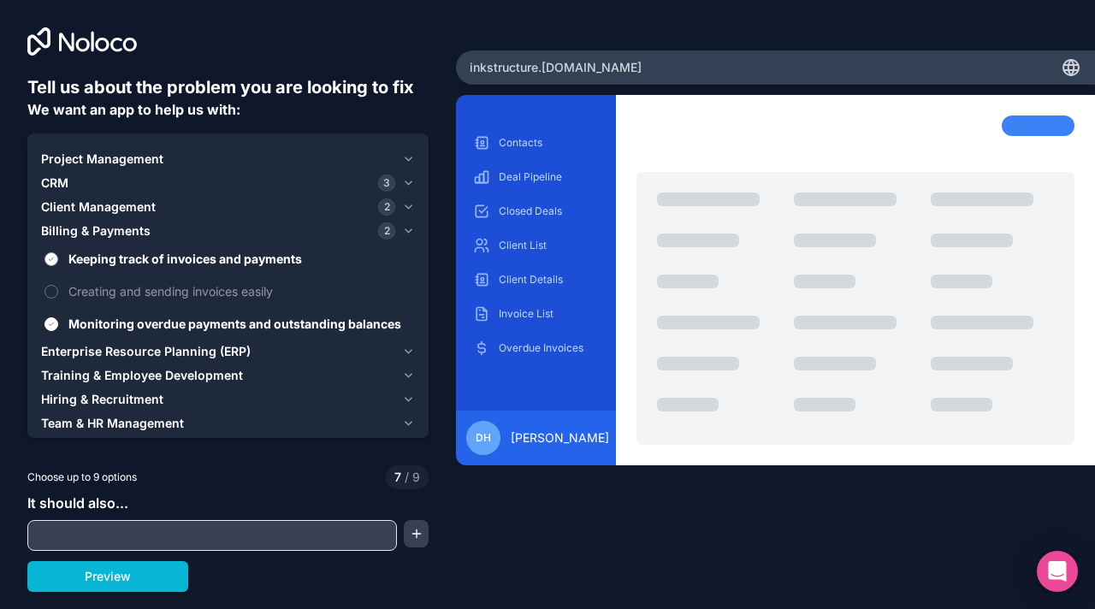
click at [175, 261] on span "Keeping track of invoices and payments" at bounding box center [239, 259] width 343 height 18
click at [58, 261] on button "Keeping track of invoices and payments" at bounding box center [52, 259] width 14 height 14
click at [155, 327] on span "Monitoring overdue payments and outstanding balances" at bounding box center [239, 324] width 343 height 18
click at [58, 327] on button "Monitoring overdue payments and outstanding balances" at bounding box center [52, 325] width 14 height 14
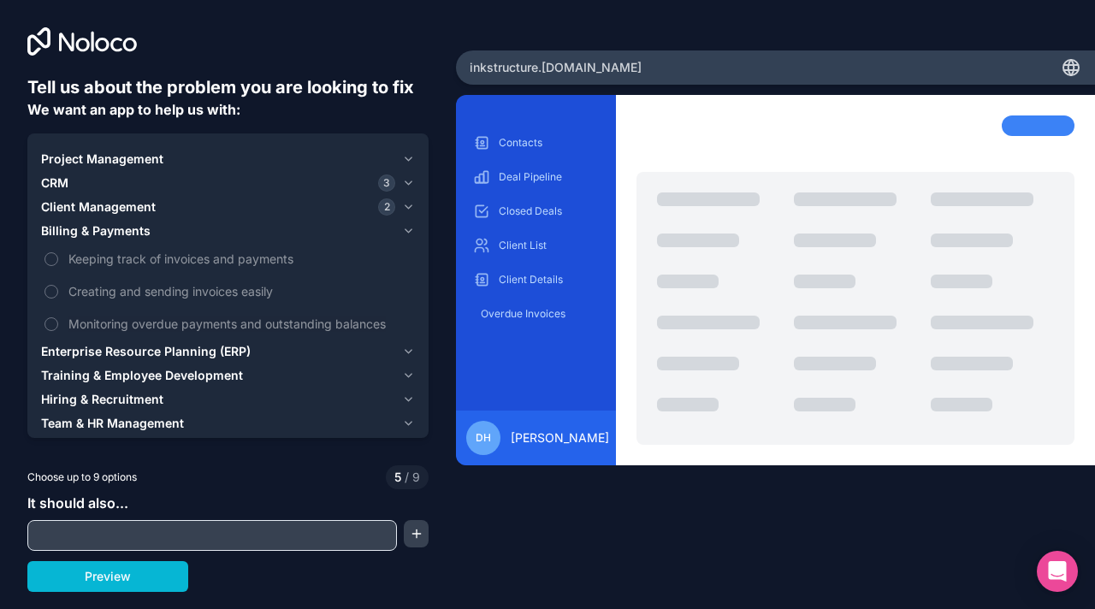
click at [180, 217] on button "Client Management 2" at bounding box center [228, 207] width 374 height 24
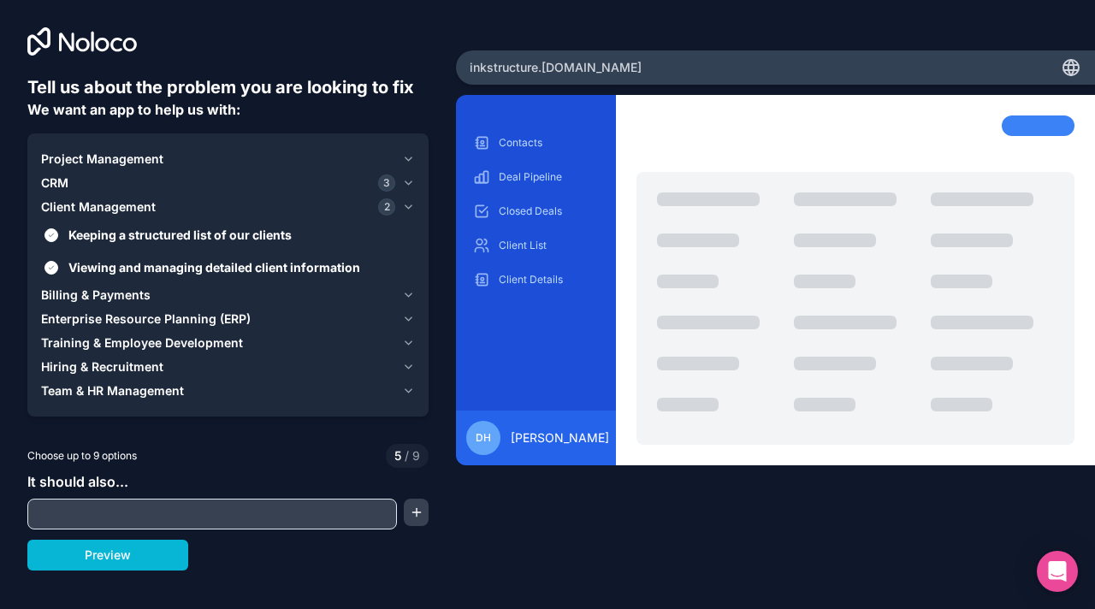
click at [110, 381] on button "Team & HR Management" at bounding box center [228, 391] width 374 height 24
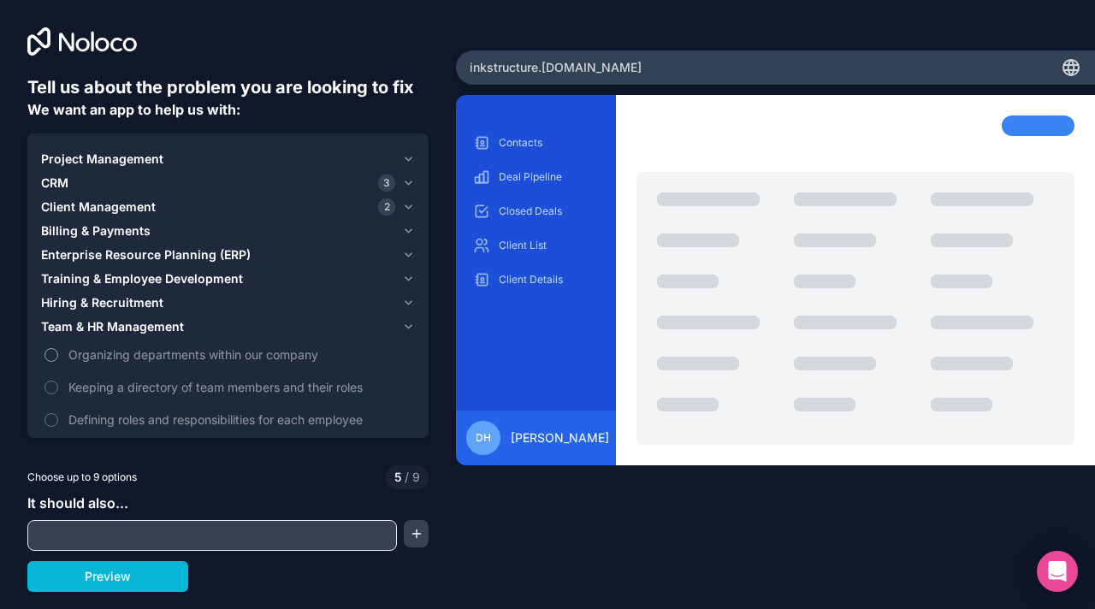
click at [114, 353] on span "Organizing departments within our company" at bounding box center [239, 355] width 343 height 18
click at [58, 353] on button "Organizing departments within our company" at bounding box center [52, 355] width 14 height 14
click at [94, 390] on span "Keeping a directory of team members and their roles" at bounding box center [239, 387] width 343 height 18
click at [58, 390] on button "Keeping a directory of team members and their roles" at bounding box center [52, 388] width 14 height 14
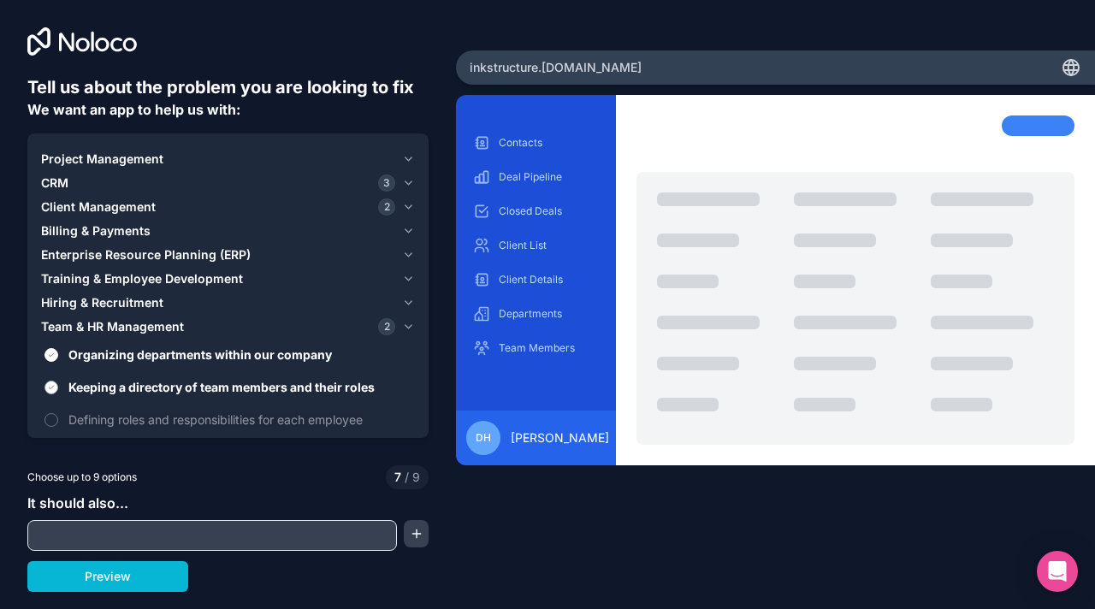
click at [100, 374] on label "Keeping a directory of team members and their roles" at bounding box center [228, 387] width 374 height 32
click at [58, 381] on button "Keeping a directory of team members and their roles" at bounding box center [52, 388] width 14 height 14
click at [80, 424] on span "Defining roles and responsibilities for each employee" at bounding box center [239, 420] width 343 height 18
click at [58, 424] on button "Defining roles and responsibilities for each employee" at bounding box center [52, 420] width 14 height 14
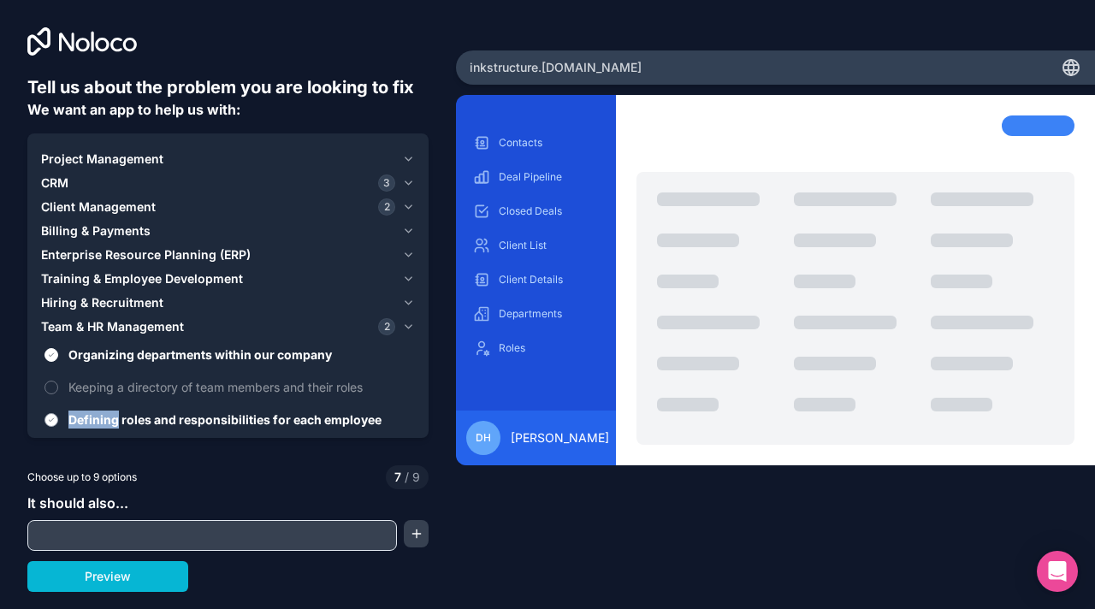
click at [80, 424] on span "Defining roles and responsibilities for each employee" at bounding box center [239, 420] width 343 height 18
click at [58, 424] on button "Defining roles and responsibilities for each employee" at bounding box center [52, 420] width 14 height 14
click at [95, 531] on input "text" at bounding box center [212, 536] width 361 height 24
click at [412, 536] on button "button" at bounding box center [416, 533] width 25 height 27
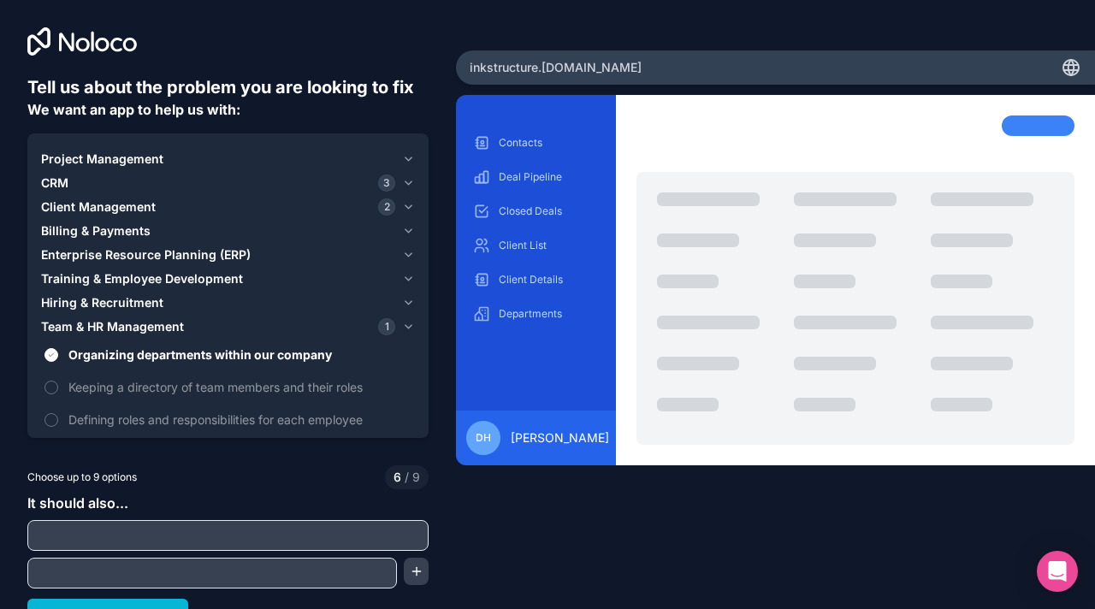
click at [285, 548] on div at bounding box center [227, 535] width 401 height 31
click at [264, 525] on input "text" at bounding box center [228, 536] width 393 height 24
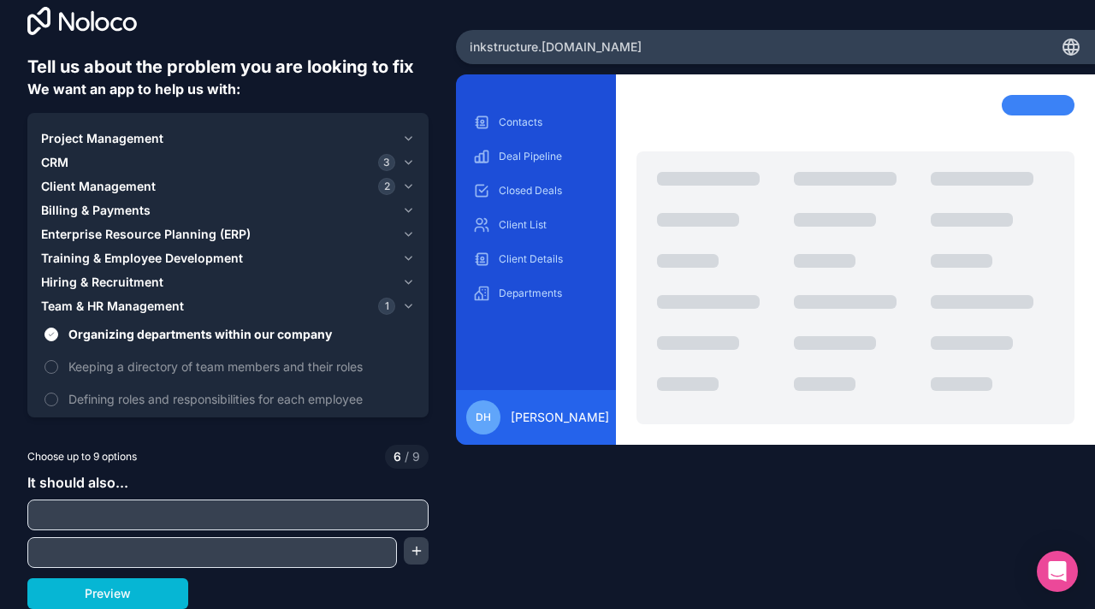
type input "S"
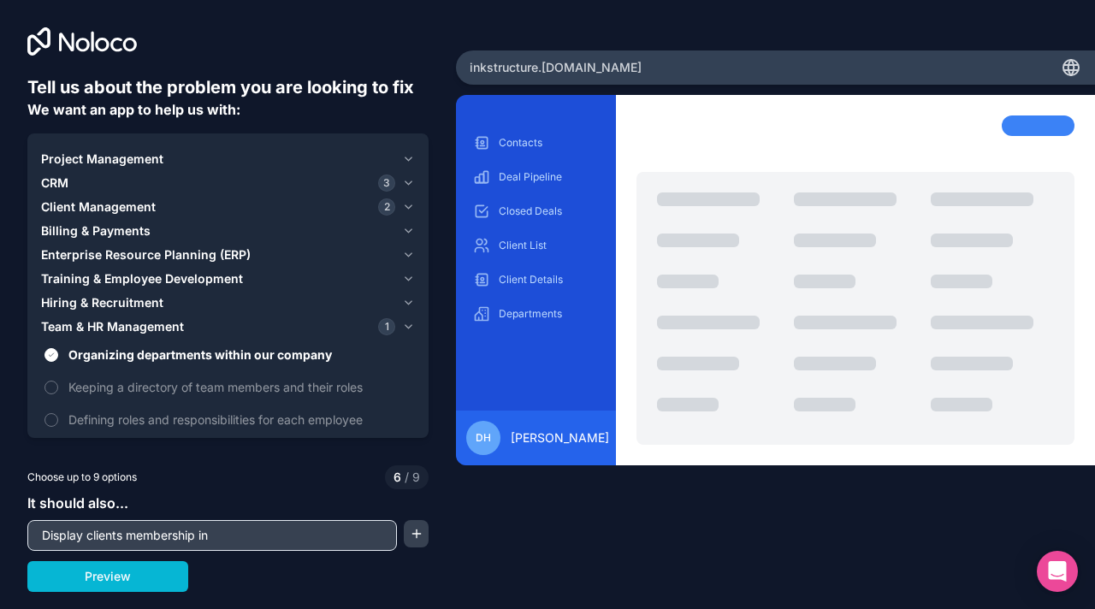
type input "Display clients membership inf"
type input "Membershi"
type input "Provide membership information status"
drag, startPoint x: 258, startPoint y: 510, endPoint x: 425, endPoint y: 553, distance: 173.1
click at [425, 553] on div "Tell us about the problem you are looking to fix We want an app to help us with…" at bounding box center [227, 333] width 401 height 517
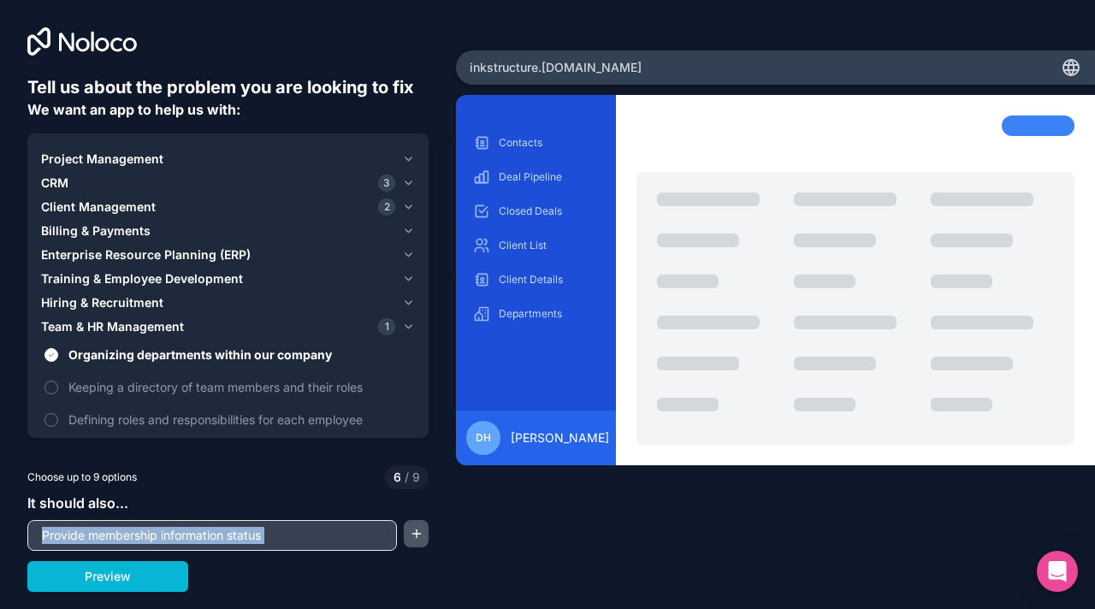
click at [424, 544] on button "button" at bounding box center [416, 533] width 25 height 27
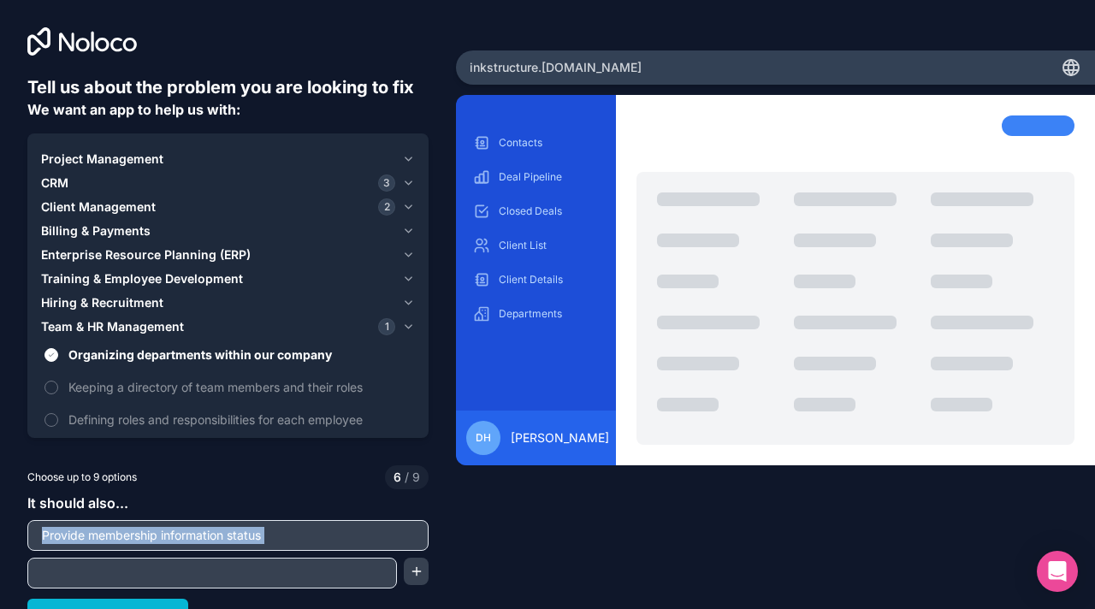
click at [353, 566] on input "text" at bounding box center [212, 573] width 361 height 24
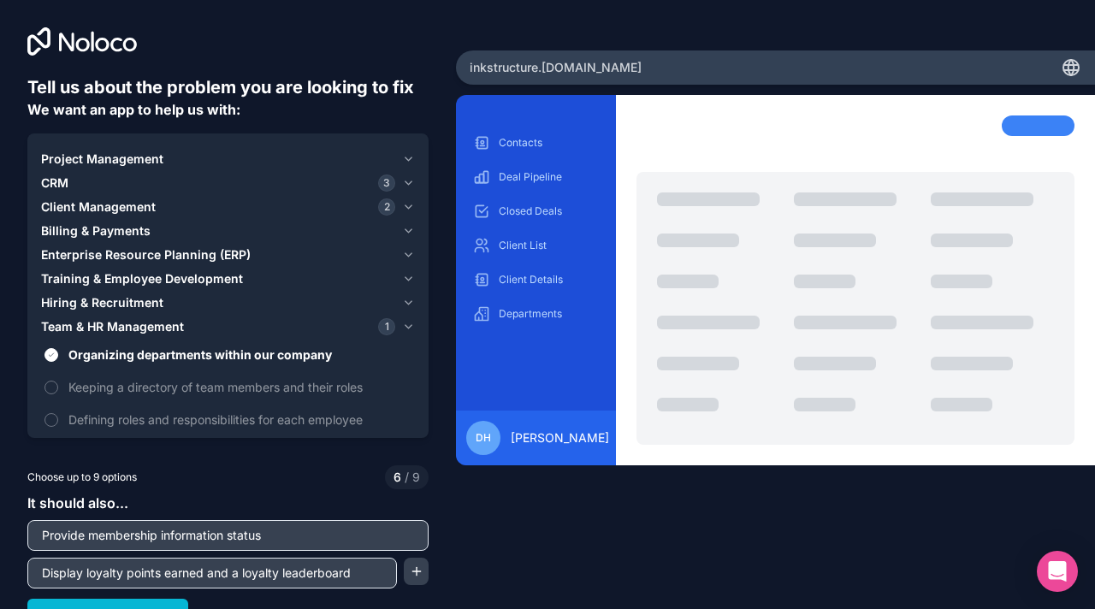
type input "Display loyalty points earned and a loyalty leaderboard"
click at [181, 608] on button "Preview" at bounding box center [107, 614] width 161 height 31
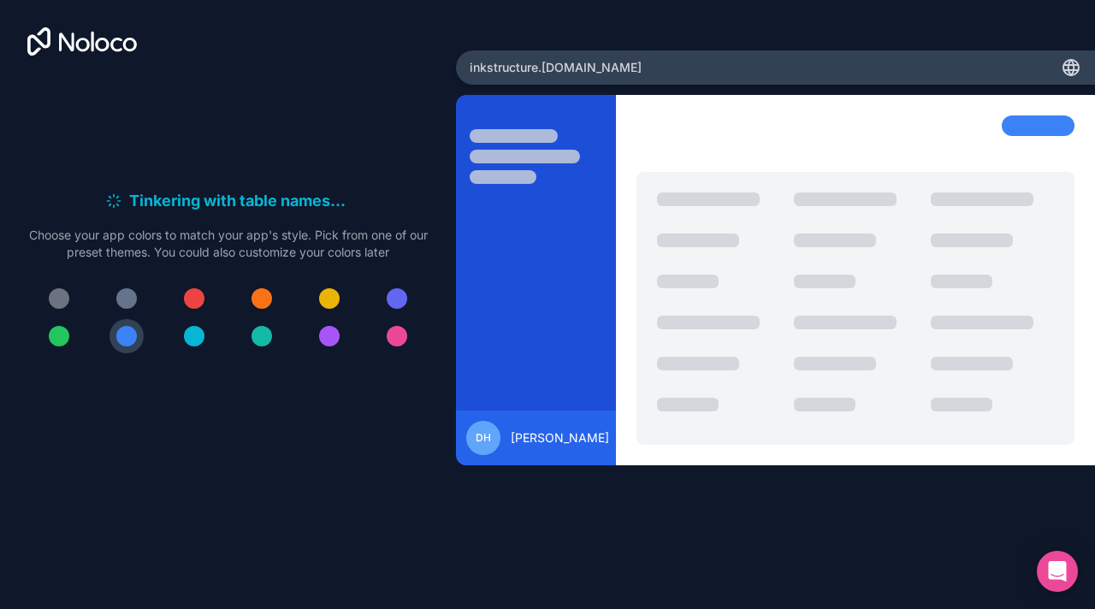
click at [126, 302] on div at bounding box center [126, 298] width 21 height 21
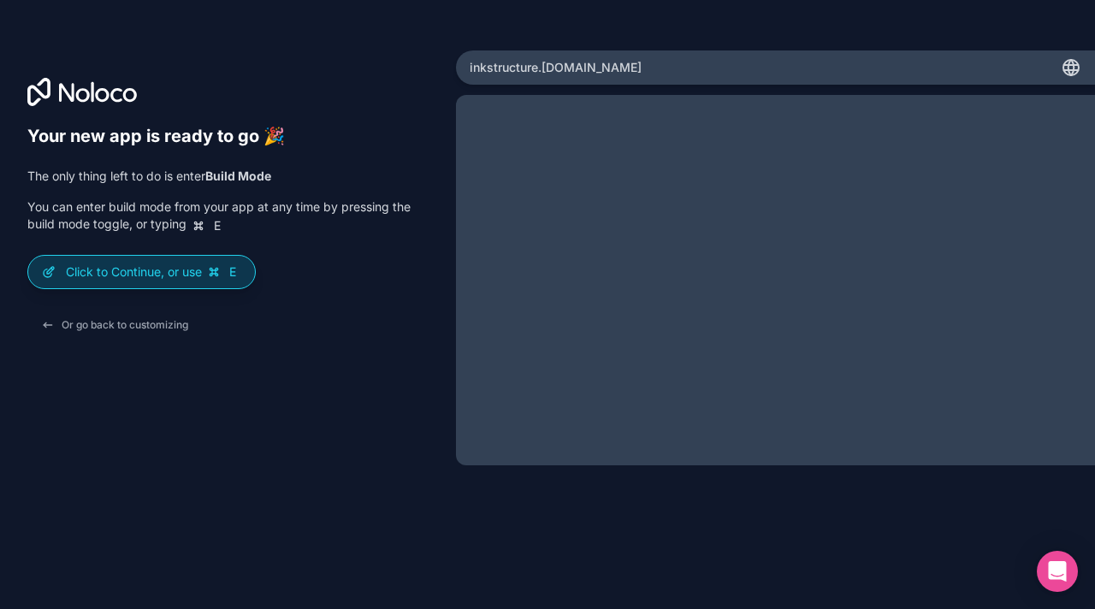
click at [95, 268] on p "Click to Continue, or use E" at bounding box center [153, 272] width 175 height 17
